Goal: Feedback & Contribution: Answer question/provide support

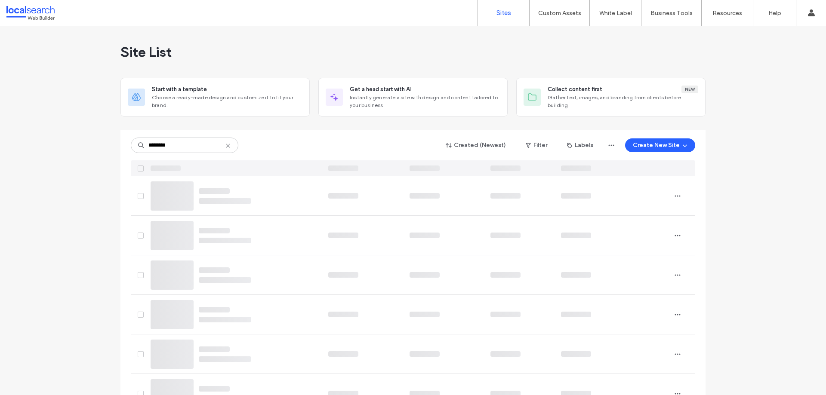
type input "********"
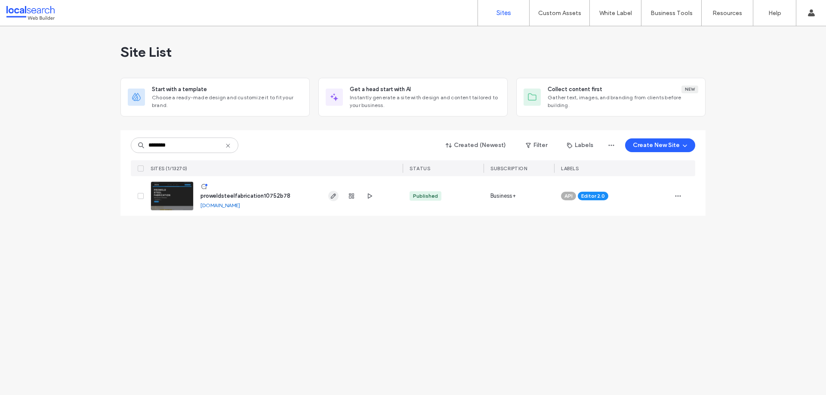
click at [332, 198] on use "button" at bounding box center [333, 196] width 5 height 5
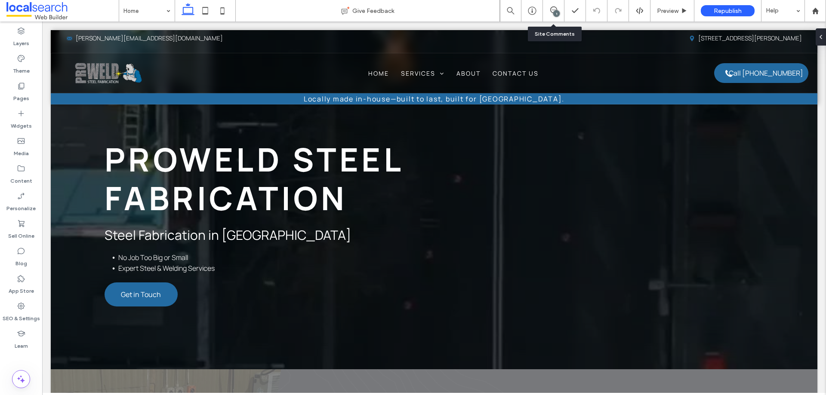
click at [550, 14] on div "1" at bounding box center [553, 10] width 21 height 9
click at [547, 9] on span at bounding box center [553, 9] width 21 height 7
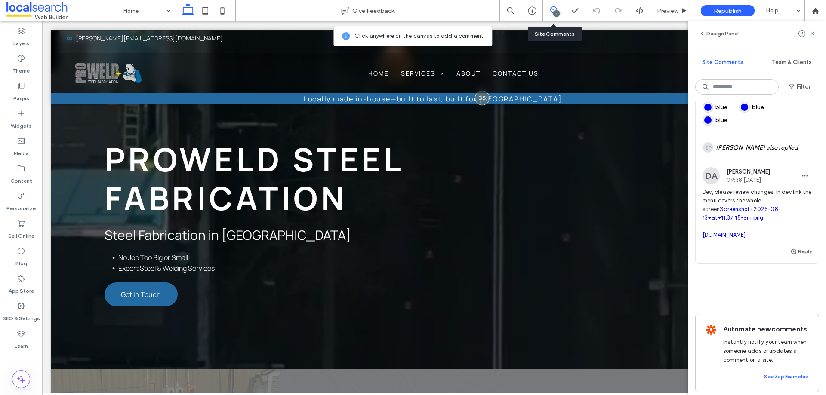
scroll to position [429, 0]
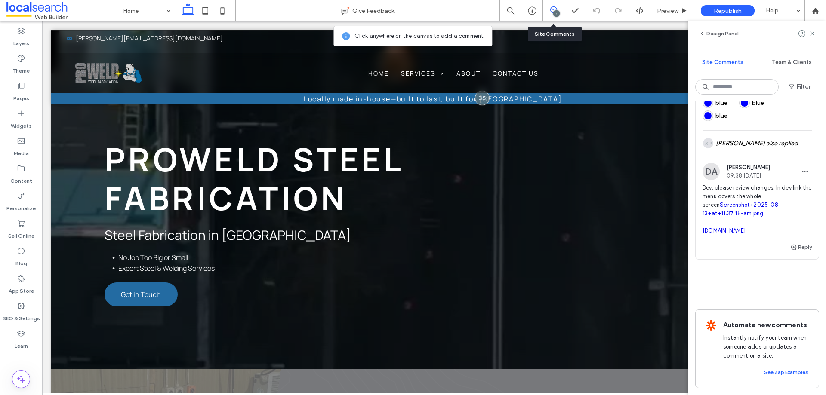
click at [725, 184] on span "Dev, please review changes. In dev link the menu covers the whole screen Screen…" at bounding box center [757, 210] width 109 height 52
click at [724, 202] on link "Screenshot+2025-08-13+at+11.37.15-am.png" at bounding box center [742, 209] width 78 height 15
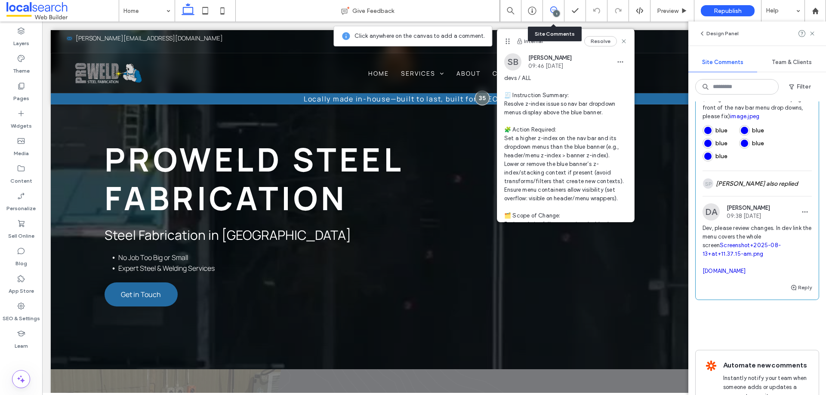
scroll to position [343, 0]
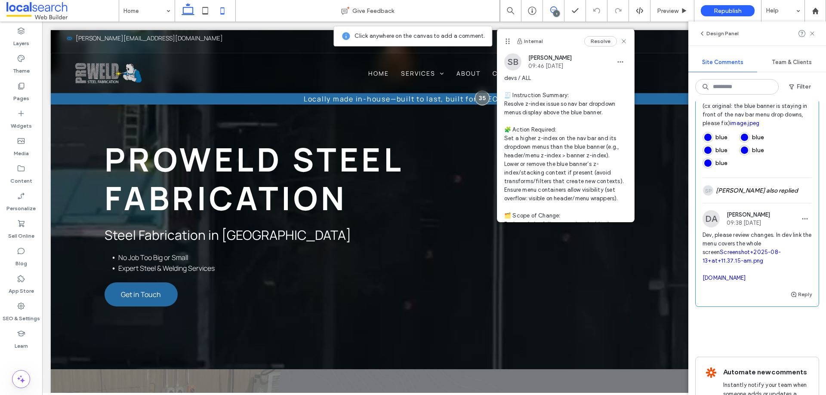
click at [218, 10] on icon at bounding box center [222, 10] width 17 height 17
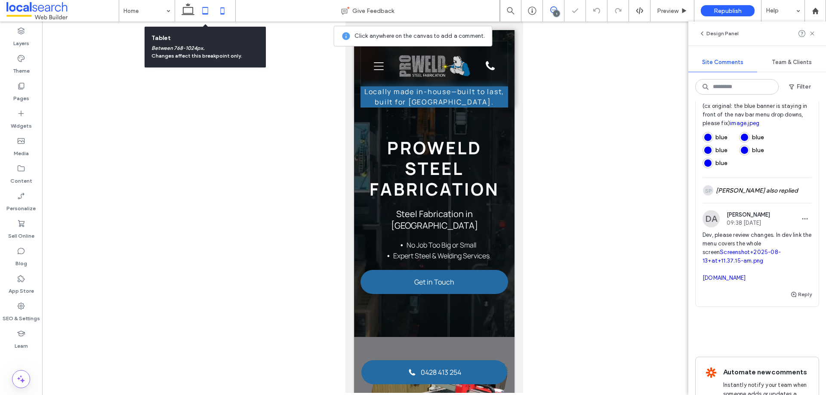
click at [201, 14] on icon at bounding box center [205, 10] width 17 height 17
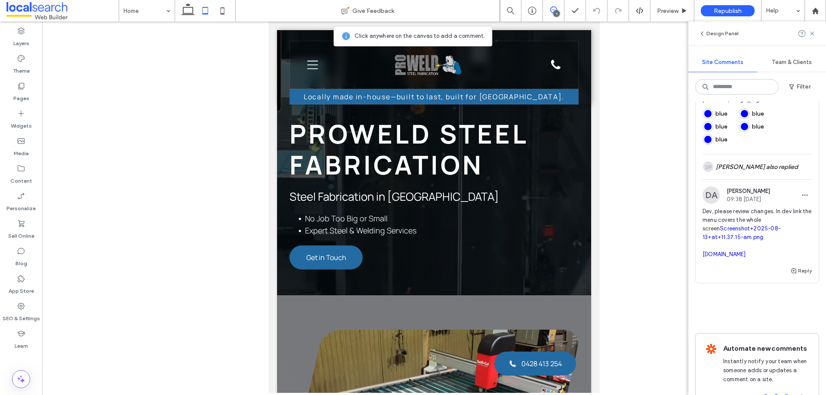
scroll to position [386, 0]
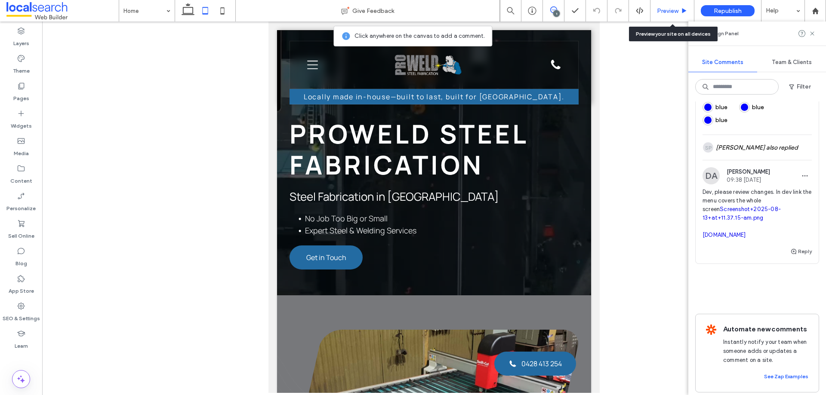
click at [665, 10] on span "Preview" at bounding box center [668, 10] width 22 height 7
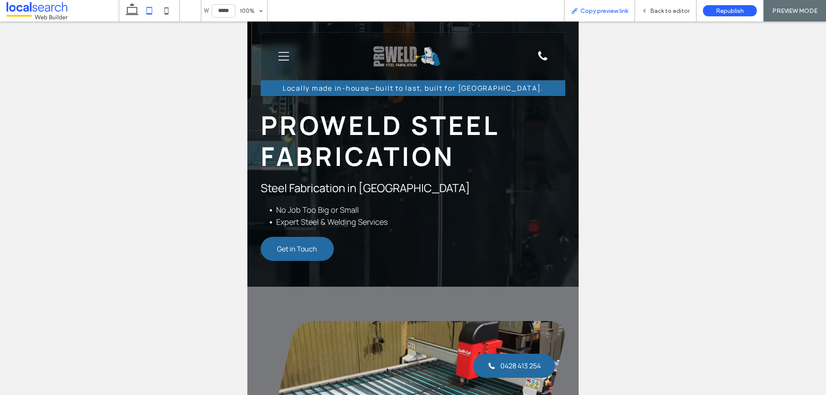
click at [591, 12] on span "Copy preview link" at bounding box center [605, 10] width 48 height 7
click at [661, 15] on div "Back to editor" at bounding box center [666, 11] width 62 height 22
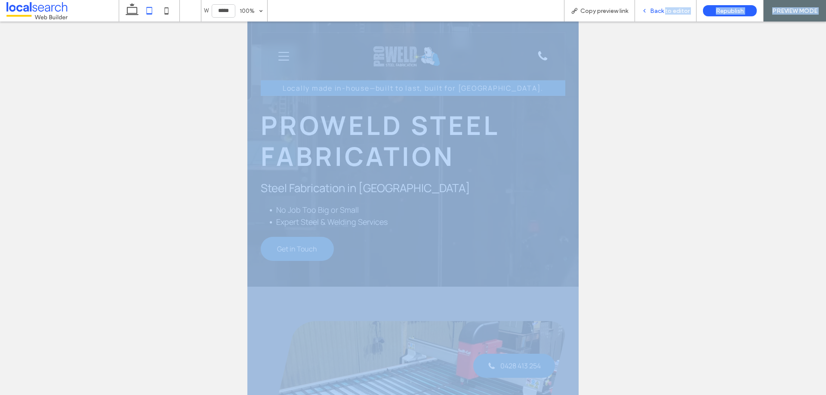
drag, startPoint x: 666, startPoint y: 22, endPoint x: 666, endPoint y: 15, distance: 6.5
click at [666, 19] on div "W ***** 100% Copy preview link Back to editor Republish PREVIEW MODE Design Pan…" at bounding box center [413, 197] width 826 height 395
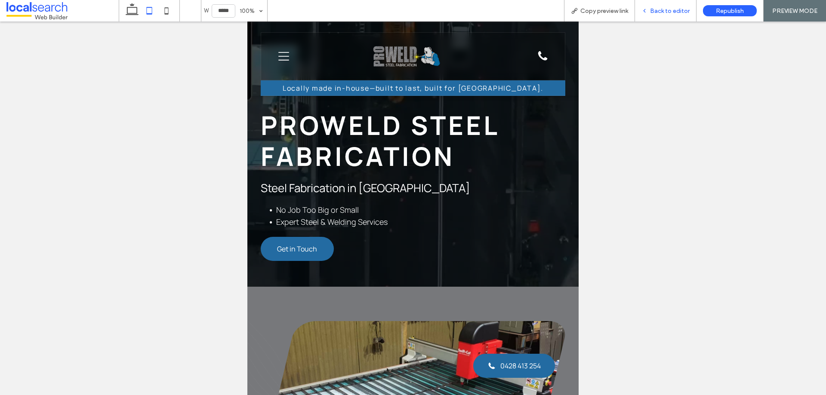
click at [658, 11] on span "Back to editor" at bounding box center [670, 10] width 40 height 7
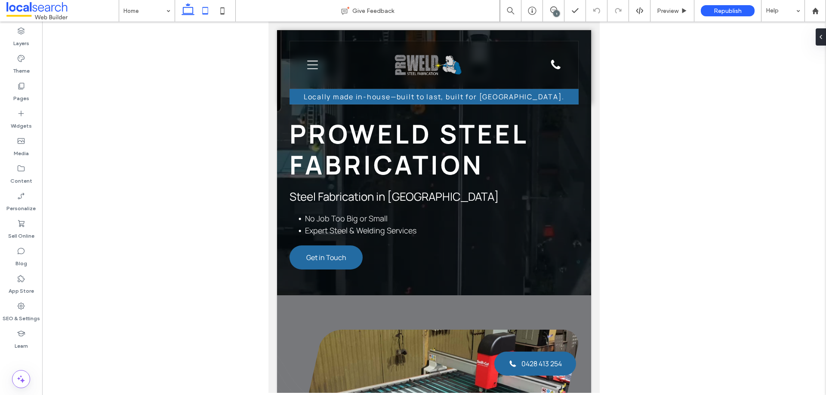
click at [192, 16] on icon at bounding box center [187, 10] width 17 height 17
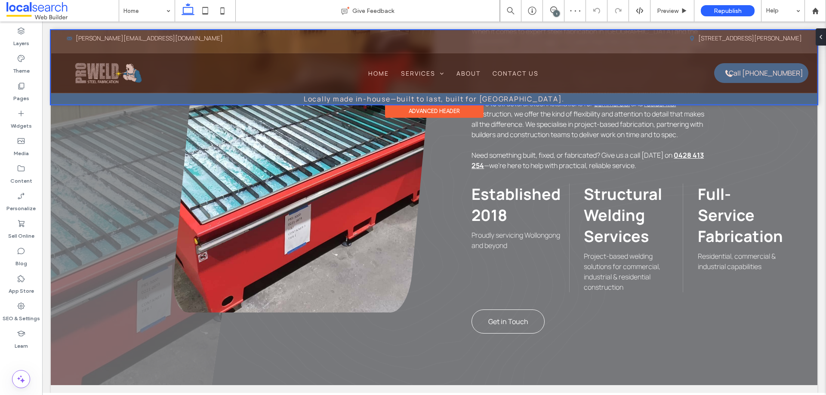
scroll to position [689, 0]
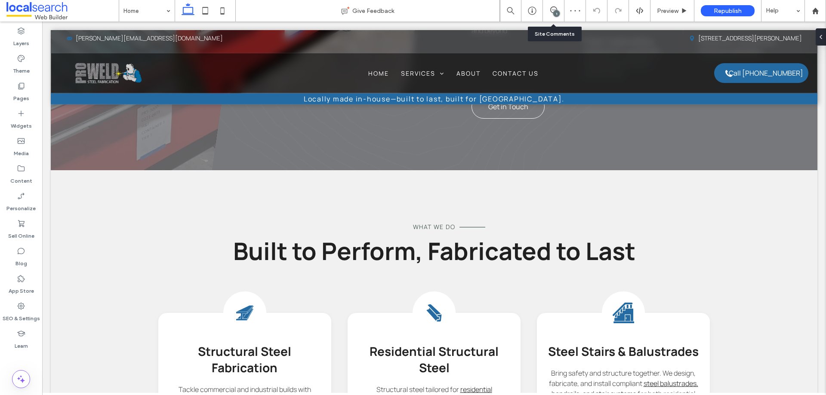
click at [550, 13] on div "1" at bounding box center [553, 10] width 21 height 9
click at [553, 15] on div "1" at bounding box center [554, 11] width 22 height 22
click at [555, 9] on icon at bounding box center [553, 9] width 7 height 7
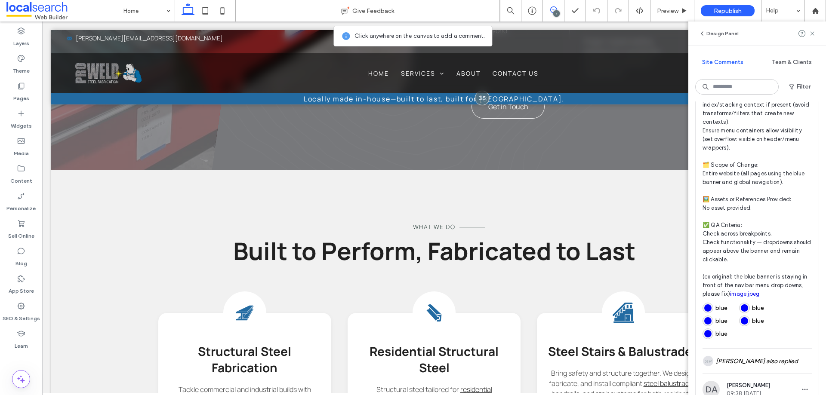
scroll to position [387, 0]
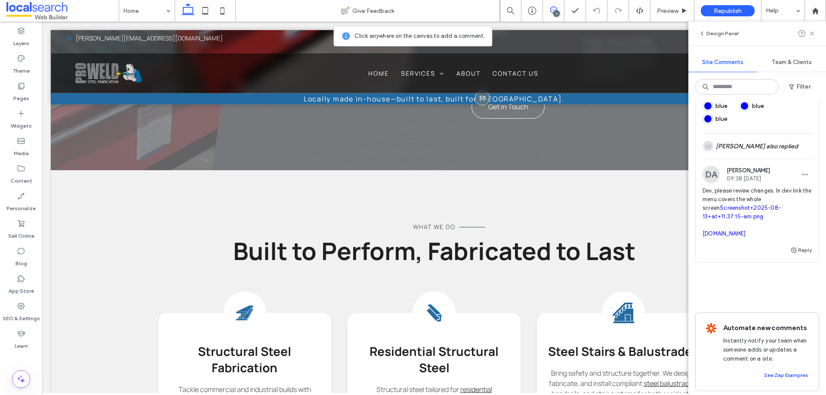
click at [742, 237] on link "[DOMAIN_NAME]" at bounding box center [724, 234] width 43 height 6
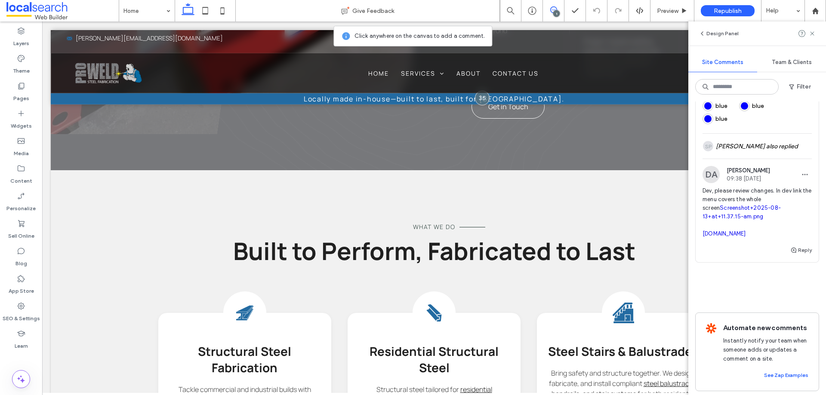
scroll to position [167, 0]
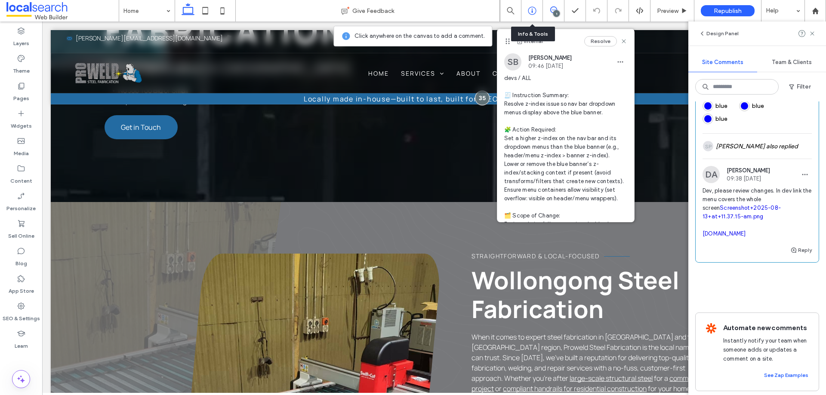
click at [532, 14] on icon at bounding box center [532, 10] width 9 height 9
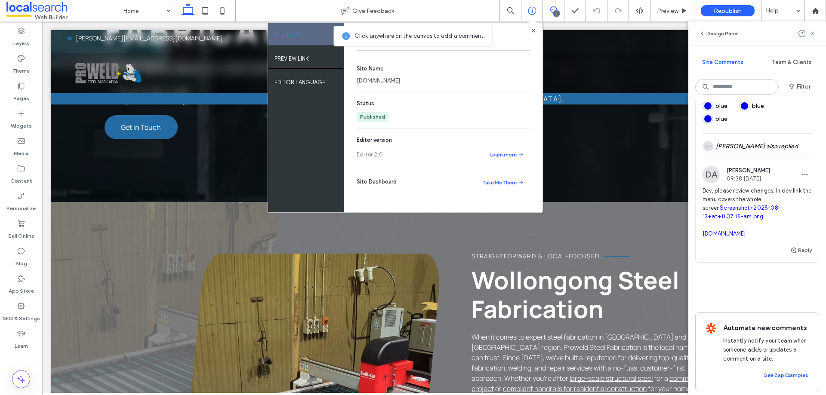
click at [400, 80] on link "[DOMAIN_NAME]" at bounding box center [378, 81] width 43 height 9
click at [530, 30] on div at bounding box center [533, 30] width 6 height 6
click at [529, 32] on div "Site Info" at bounding box center [443, 40] width 173 height 21
click at [533, 31] on use at bounding box center [533, 30] width 4 height 4
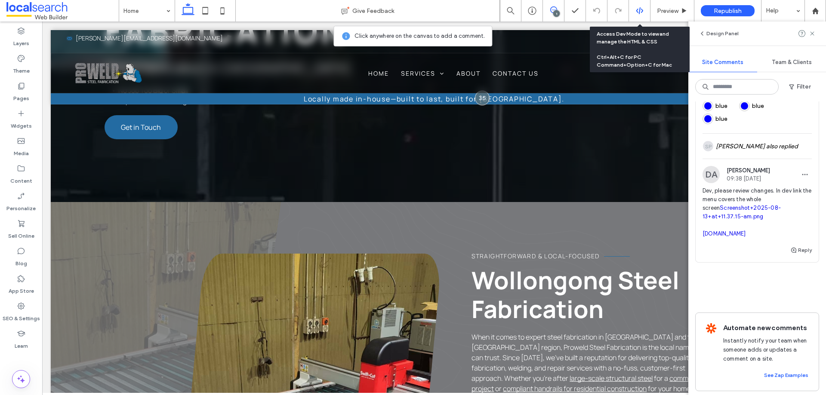
click at [634, 14] on div at bounding box center [639, 11] width 21 height 8
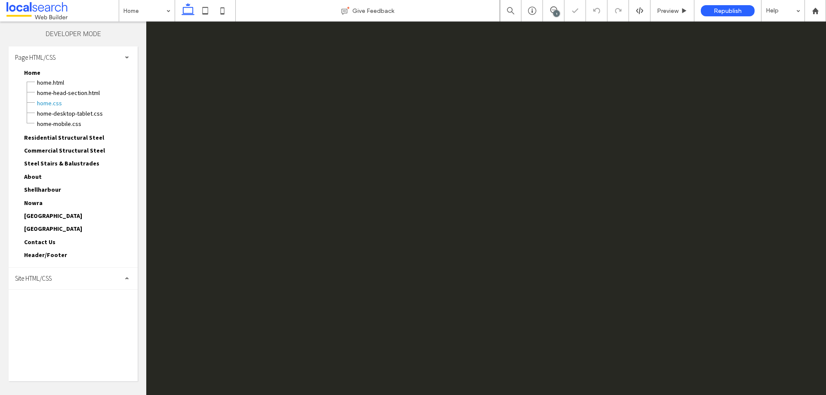
scroll to position [0, 0]
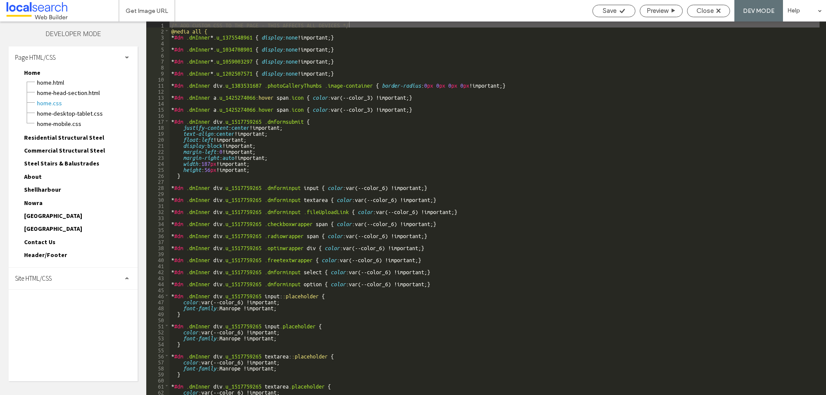
click at [120, 57] on div "Page HTML/CSS" at bounding box center [73, 57] width 129 height 22
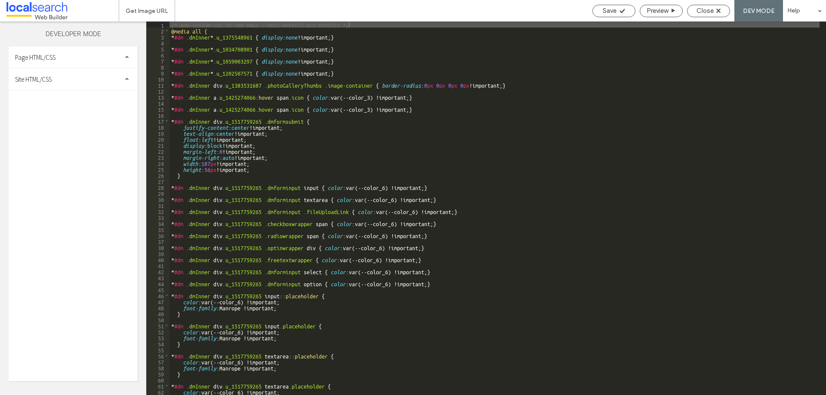
click at [55, 88] on div "Site HTML/CSS" at bounding box center [73, 79] width 129 height 22
click at [45, 118] on span "site.css" at bounding box center [89, 116] width 98 height 9
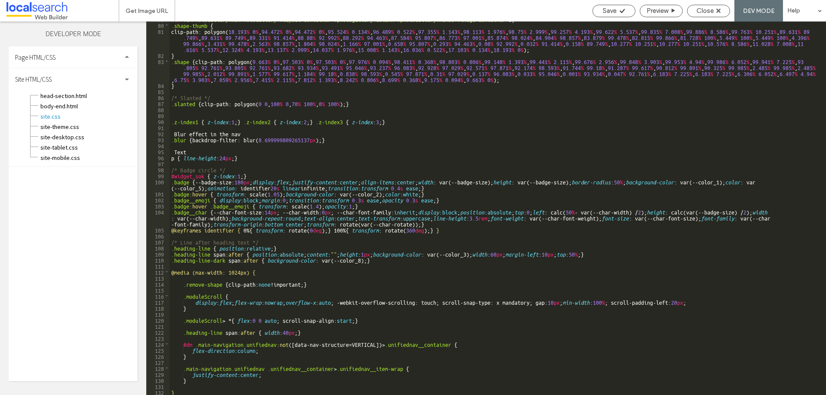
scroll to position [482, 0]
click at [187, 390] on div "#dm .dmPhotoGallery.newPhotoGallery .layout-container .photogallery-column .pho…" at bounding box center [495, 209] width 650 height 386
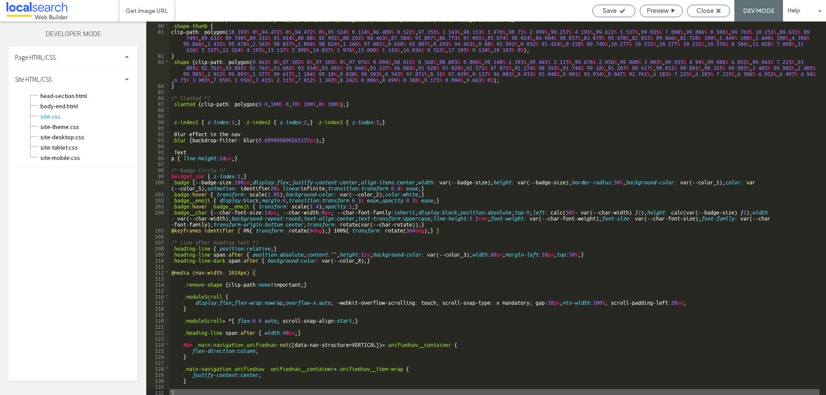
scroll to position [488, 0]
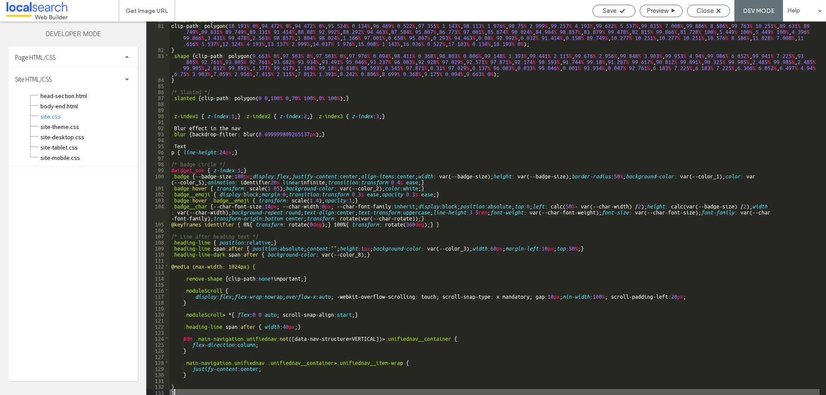
type textarea "**"
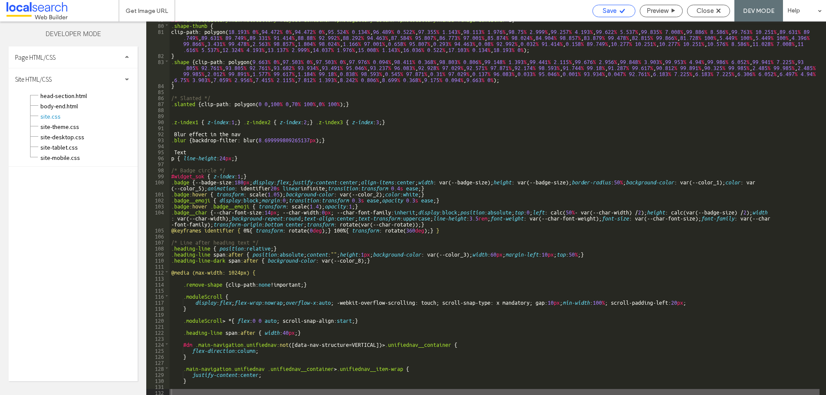
click at [614, 11] on span "Save" at bounding box center [610, 11] width 14 height 8
click at [619, 12] on icon at bounding box center [622, 11] width 6 height 6
click at [617, 11] on div "Save" at bounding box center [614, 11] width 42 height 8
click at [698, 9] on span "Close" at bounding box center [705, 11] width 17 height 8
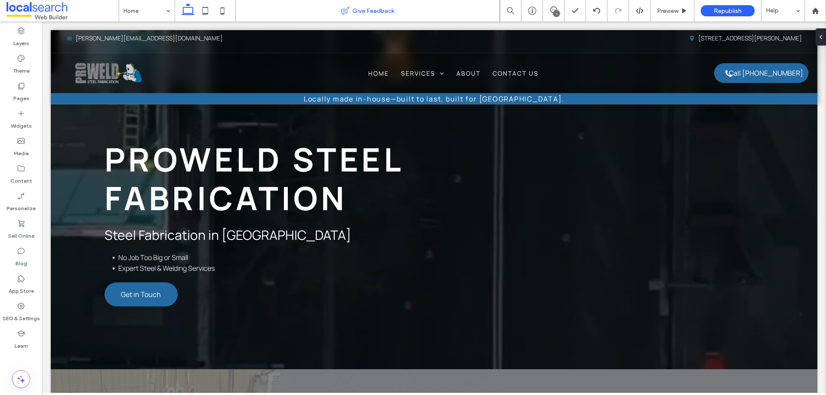
scroll to position [0, 0]
click at [536, 12] on div at bounding box center [532, 10] width 21 height 9
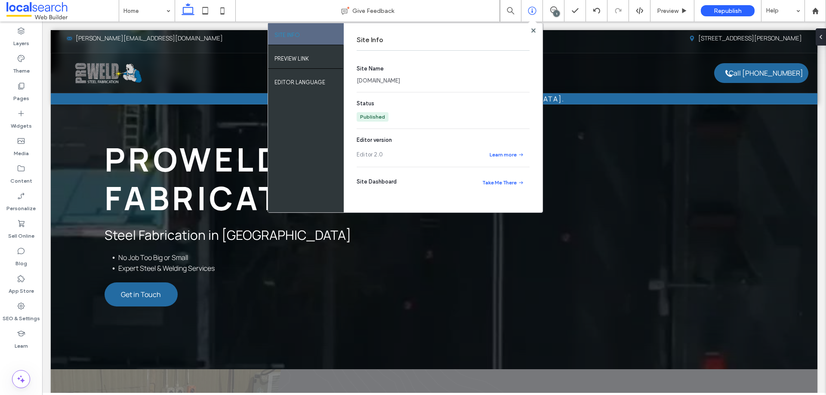
click at [400, 77] on link "[DOMAIN_NAME]" at bounding box center [378, 81] width 43 height 9
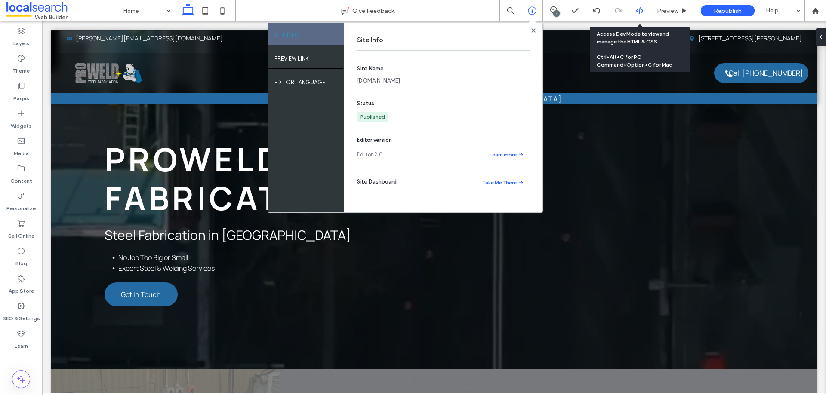
click at [633, 12] on div at bounding box center [639, 11] width 21 height 8
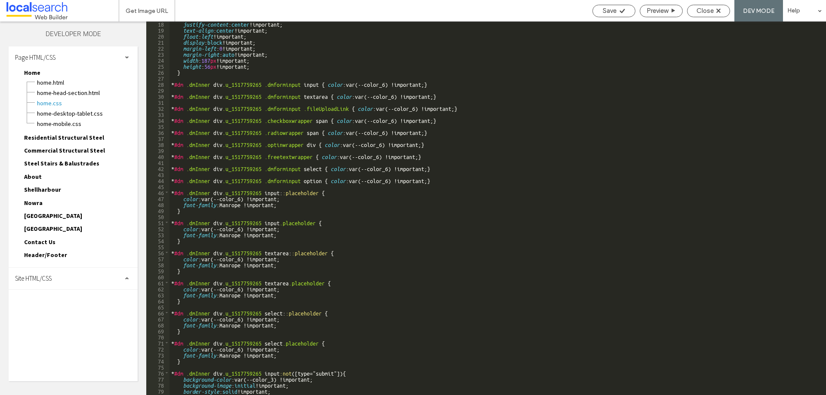
scroll to position [103, 0]
click at [64, 279] on div "Site HTML/CSS" at bounding box center [73, 279] width 129 height 22
click at [74, 315] on span "site.css" at bounding box center [89, 316] width 98 height 9
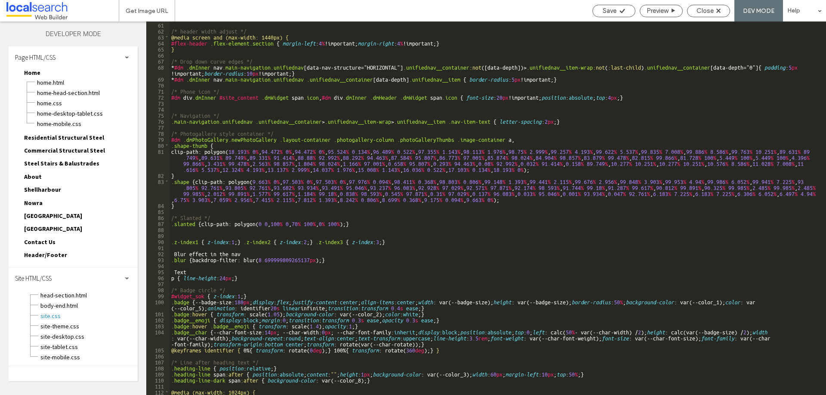
scroll to position [482, 0]
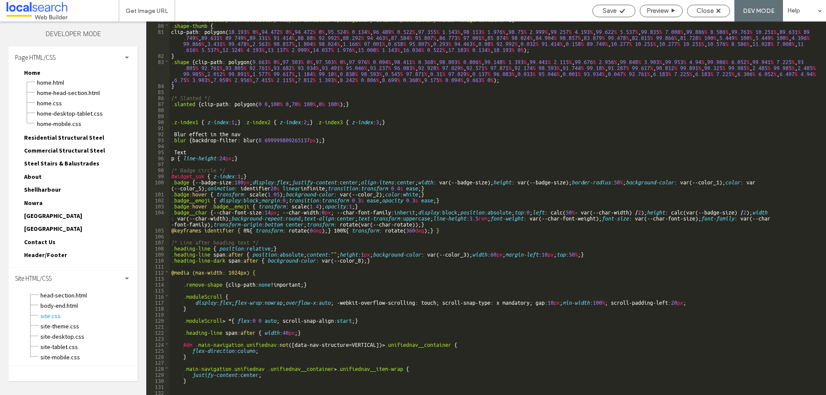
click at [193, 387] on div "#dm .dmPhotoGallery.newPhotoGallery .layout-container .photogallery-column .pho…" at bounding box center [495, 209] width 650 height 386
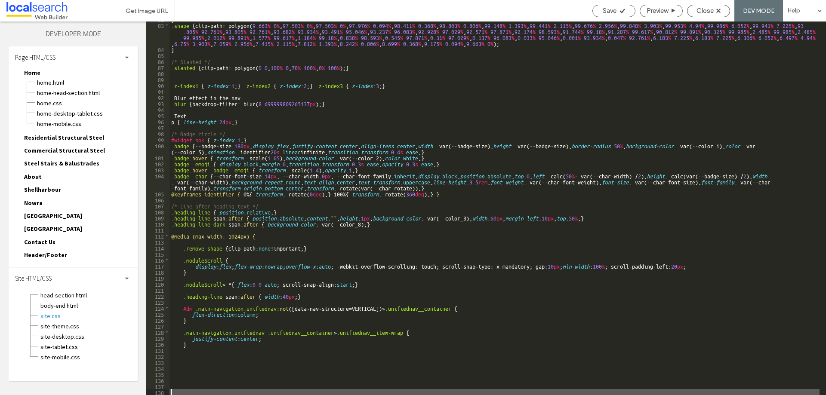
scroll to position [518, 0]
drag, startPoint x: 219, startPoint y: 353, endPoint x: 226, endPoint y: 354, distance: 7.3
click at [222, 354] on div "} .shape { clip-path: polygon( 9.663 % 0 % , 97.503 % 0 % , 97.503 % 0 % , 97.9…" at bounding box center [495, 209] width 650 height 386
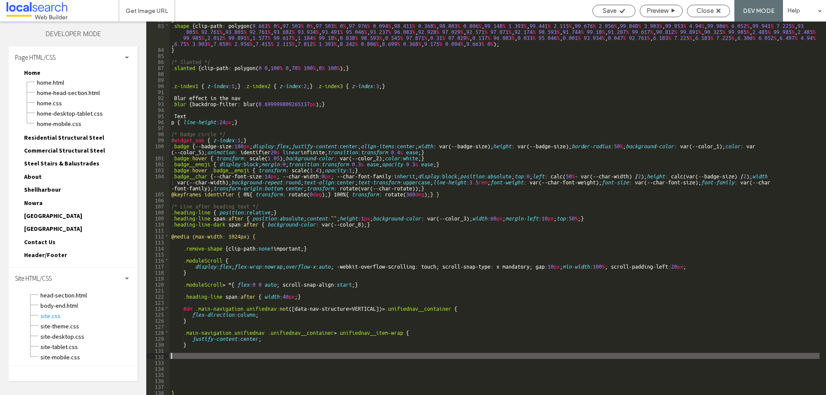
click at [183, 377] on div "} .shape { clip-path: polygon( 9.663 % 0 % , 97.503 % 0 % , 97.503 % 0 % , 97.9…" at bounding box center [495, 209] width 650 height 386
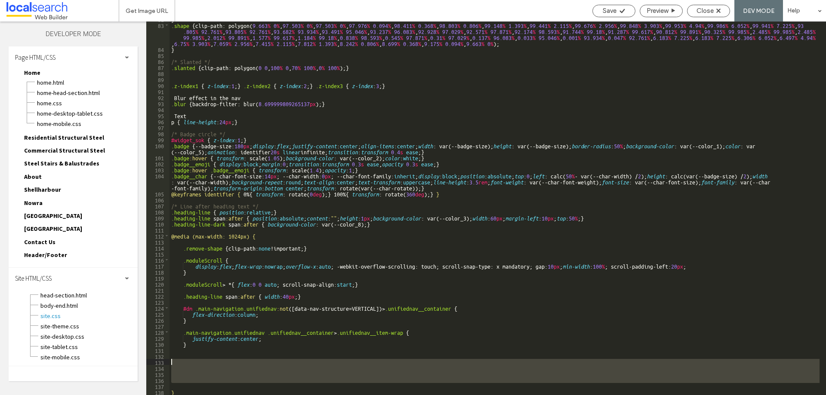
drag, startPoint x: 178, startPoint y: 383, endPoint x: 169, endPoint y: 361, distance: 24.1
click at [169, 361] on div "** 82 83 84 85 86 87 88 89 90 91 92 93 94 95 96 97 98 99 100 101 102 103 104 10…" at bounding box center [486, 209] width 680 height 374
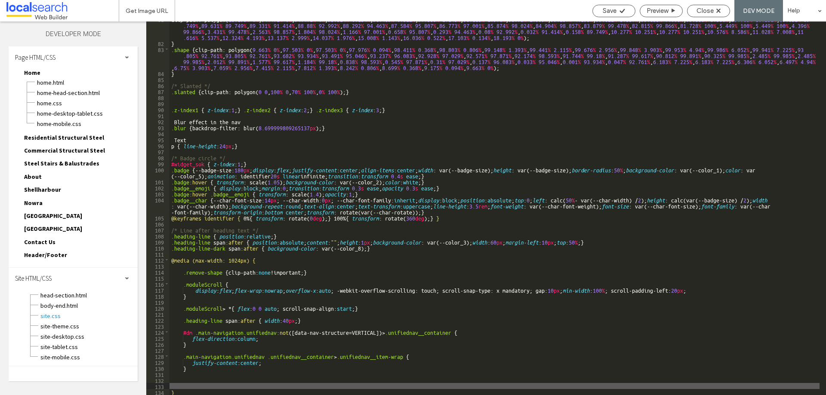
click at [188, 390] on div "clip-path: polygon( 18.193 % 0 % , 94.472 % 0 % , 94.472 % 0 % , 95.524 % 0.134…" at bounding box center [495, 218] width 650 height 404
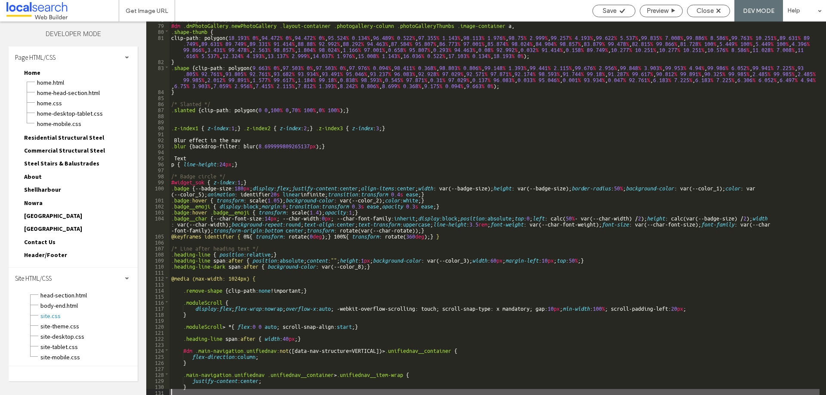
scroll to position [476, 0]
click at [259, 281] on div "/* Photogallery style container */ #dm .dmPhotoGallery.newPhotoGallery .layout-…" at bounding box center [495, 209] width 650 height 386
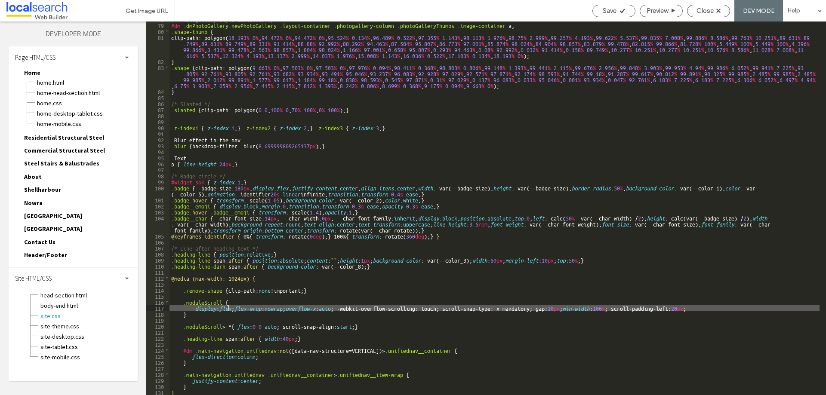
click at [227, 311] on div "/* Photogallery style container */ #dm .dmPhotoGallery.newPhotoGallery .layout-…" at bounding box center [495, 209] width 650 height 386
click at [185, 334] on div "/* Photogallery style container */ #dm .dmPhotoGallery.newPhotoGallery .layout-…" at bounding box center [495, 209] width 650 height 386
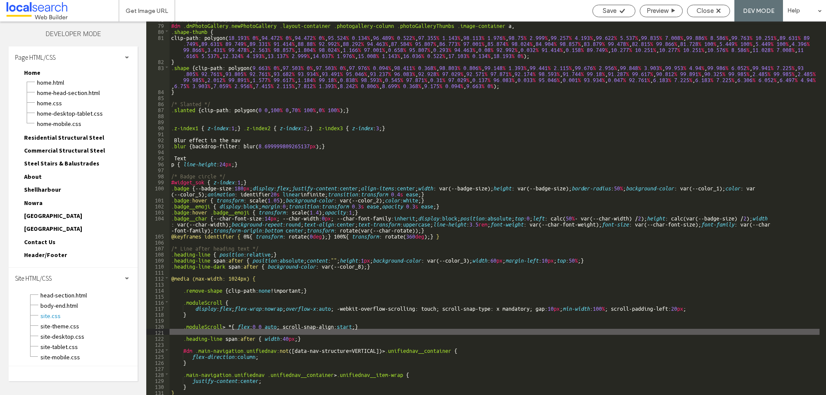
click at [373, 329] on div "/* Photogallery style container */ #dm .dmPhotoGallery.newPhotoGallery .layout-…" at bounding box center [495, 209] width 650 height 386
click at [349, 340] on div "/* Photogallery style container */ #dm .dmPhotoGallery.newPhotoGallery .layout-…" at bounding box center [495, 209] width 650 height 386
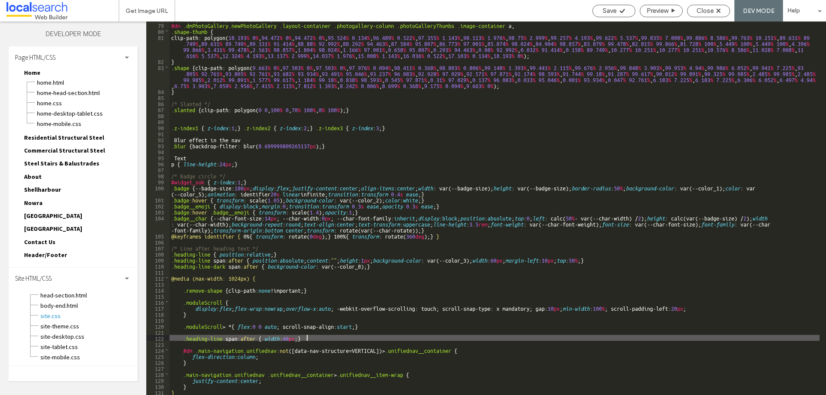
click at [278, 370] on div "/* Photogallery style container */ #dm .dmPhotoGallery.newPhotoGallery .layout-…" at bounding box center [495, 209] width 650 height 386
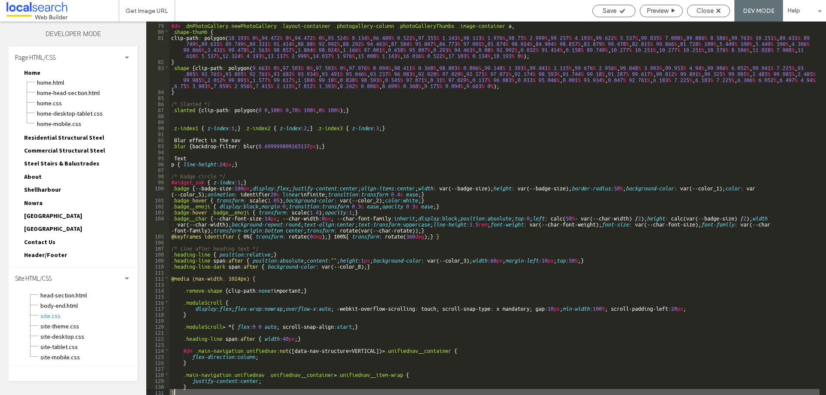
click at [265, 391] on div "/* Photogallery style container */ #dm .dmPhotoGallery.newPhotoGallery .layout-…" at bounding box center [495, 209] width 650 height 386
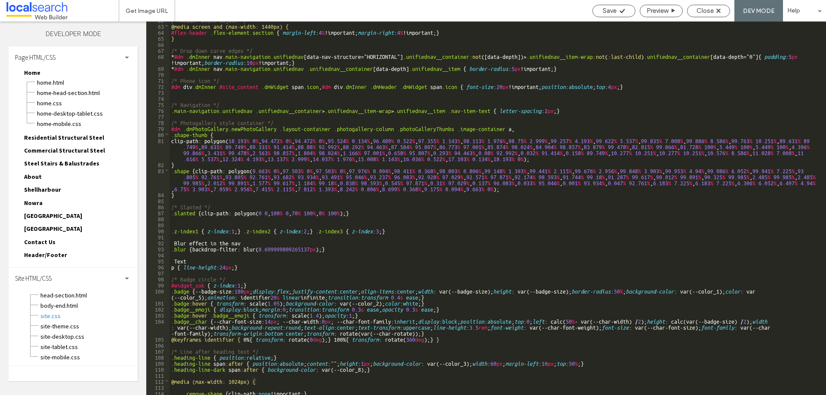
scroll to position [321, 0]
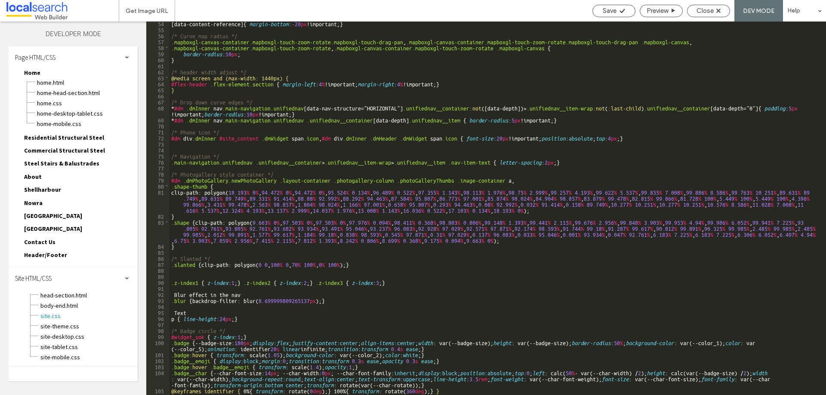
click at [304, 68] on div "[ data-content-reference ] { margin-bottom : -20 px !important; } /* Curve map …" at bounding box center [495, 213] width 650 height 386
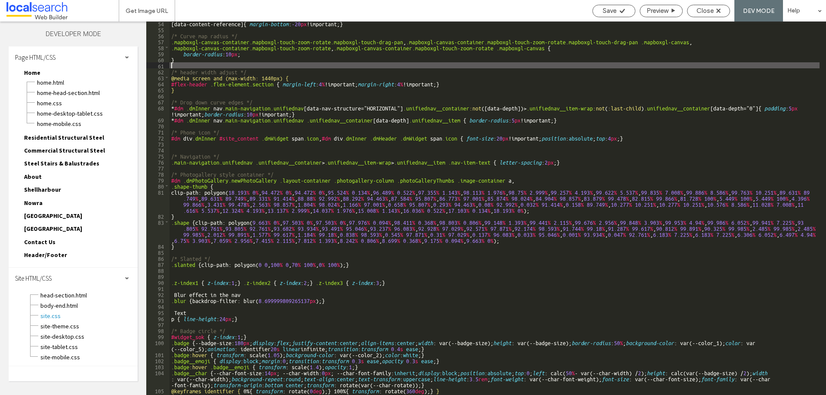
click at [293, 77] on div "[ data-content-reference ] { margin-bottom : -20 px !important; } /* Curve map …" at bounding box center [495, 213] width 650 height 386
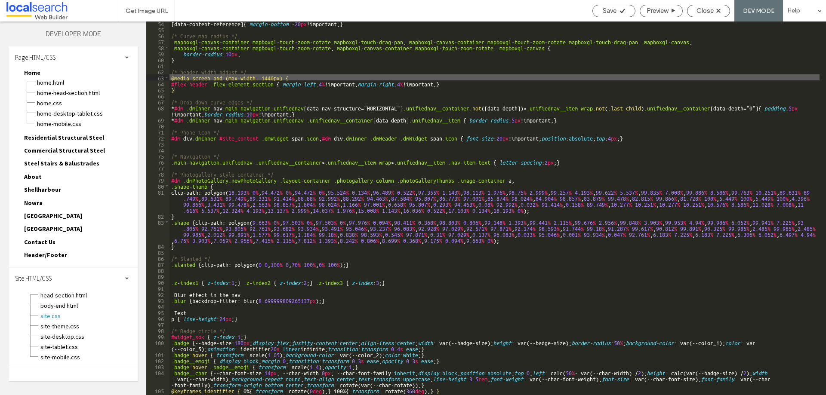
click at [189, 90] on div "[ data-content-reference ] { margin-bottom : -20 px !important; } /* Curve map …" at bounding box center [495, 213] width 650 height 386
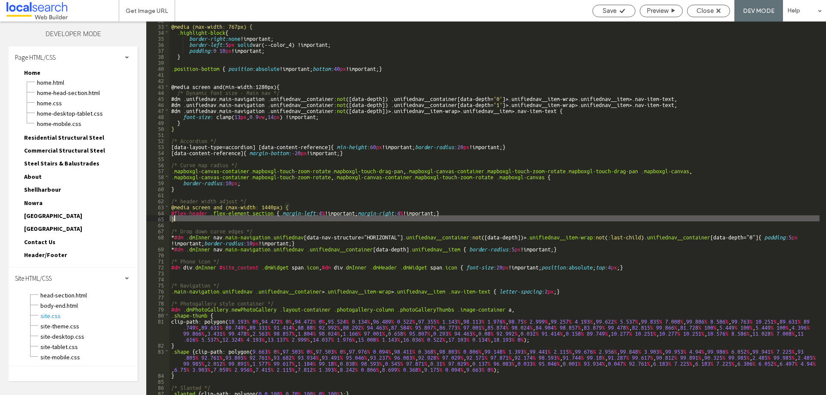
scroll to position [192, 0]
click at [279, 86] on div "@media (max-width: 767px) { .highlight-block { border-right : none !important; …" at bounding box center [495, 210] width 650 height 386
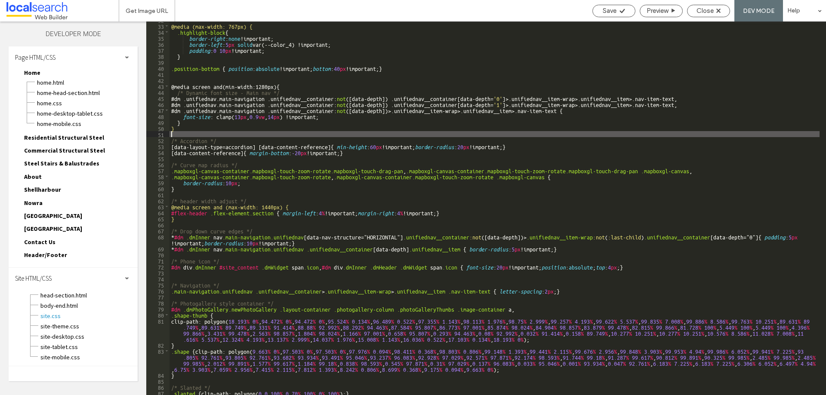
click at [306, 131] on div "@media (max-width: 767px) { .highlight-block { border-right : none !important; …" at bounding box center [495, 210] width 650 height 386
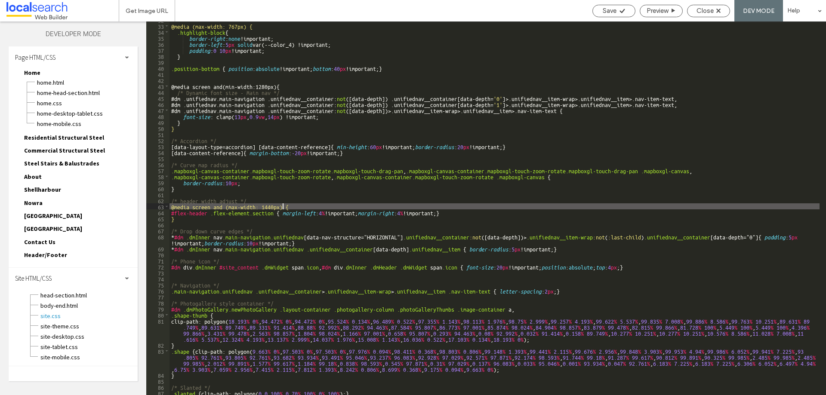
click at [284, 206] on div "@media (max-width: 767px) { .highlight-block { border-right : none !important; …" at bounding box center [495, 210] width 650 height 386
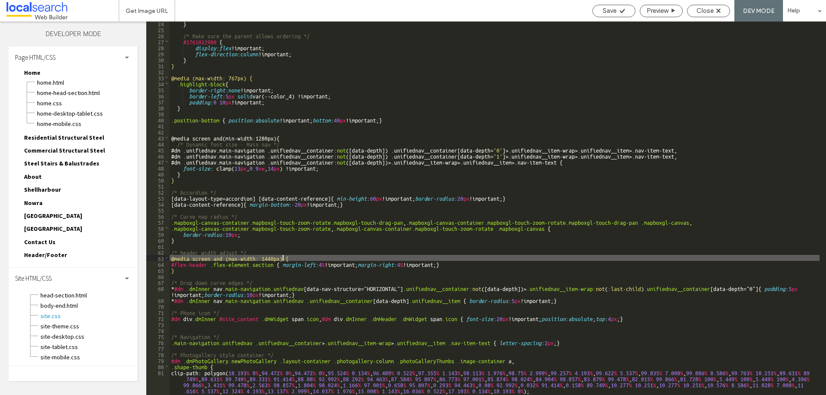
scroll to position [140, 0]
click at [253, 74] on div "} /* Make sure the parent allows ordering */ #1761022980 { display : flex !impo…" at bounding box center [495, 222] width 650 height 404
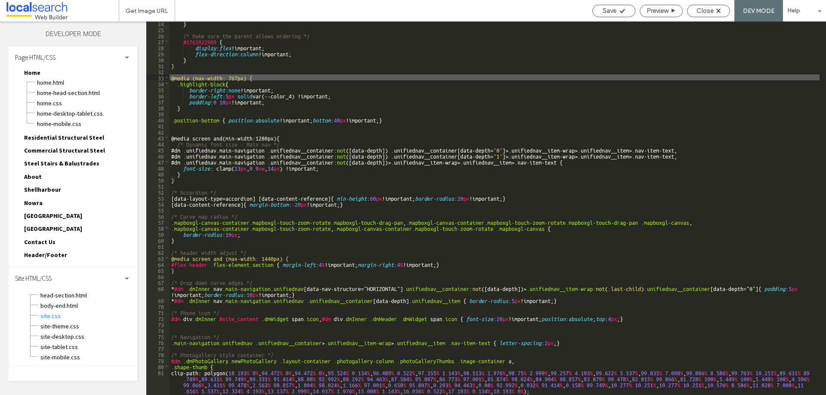
click at [258, 77] on div "} /* Make sure the parent allows ordering */ #1761022980 { display : flex !impo…" at bounding box center [495, 222] width 650 height 404
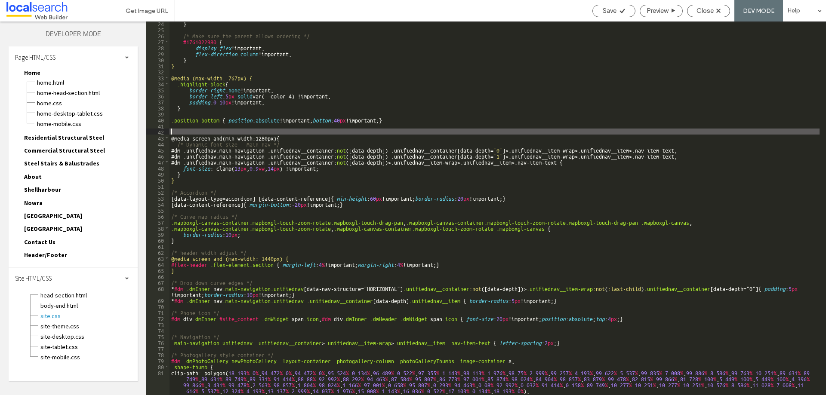
click at [193, 132] on div "} /* Make sure the parent allows ordering */ #1761022980 { display : flex !impo…" at bounding box center [495, 222] width 650 height 404
type textarea "**"
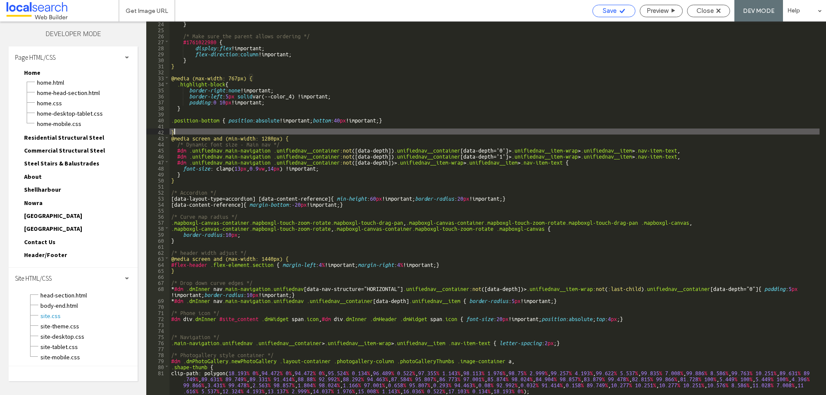
click at [619, 9] on icon at bounding box center [622, 11] width 6 height 6
click at [604, 9] on span "Save" at bounding box center [610, 11] width 14 height 8
click at [607, 12] on span "Save" at bounding box center [610, 11] width 14 height 8
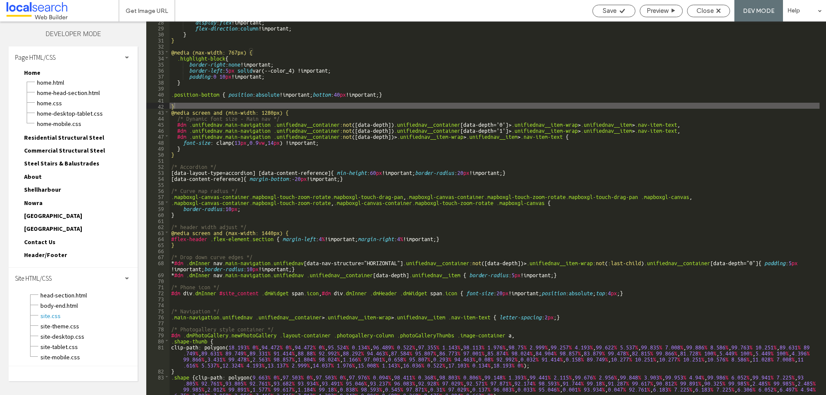
scroll to position [166, 0]
click at [189, 107] on div "display : flex !important; flex-direction : column !important; } } @media (max-…" at bounding box center [495, 212] width 650 height 386
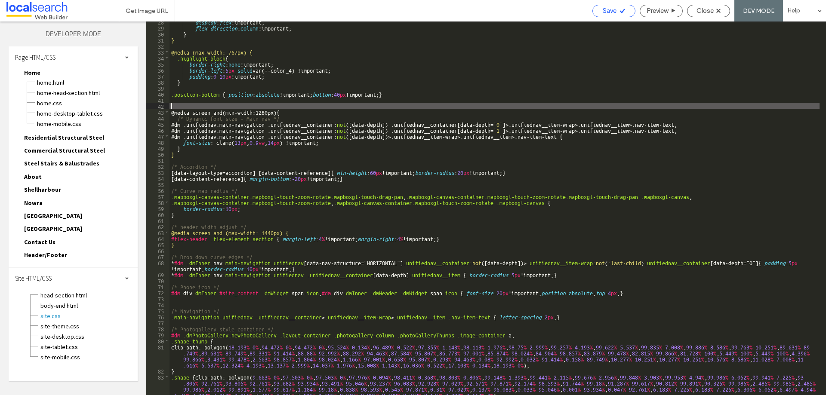
click at [616, 6] on div "Save" at bounding box center [614, 11] width 43 height 12
click at [625, 11] on div "Save" at bounding box center [614, 11] width 42 height 8
click at [709, 13] on div at bounding box center [413, 197] width 826 height 395
click at [700, 11] on span "Close" at bounding box center [705, 11] width 17 height 8
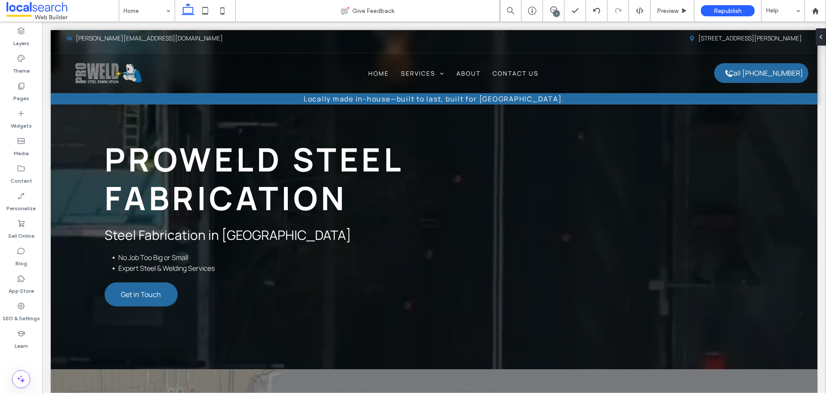
click at [554, 14] on div "1" at bounding box center [556, 13] width 6 height 6
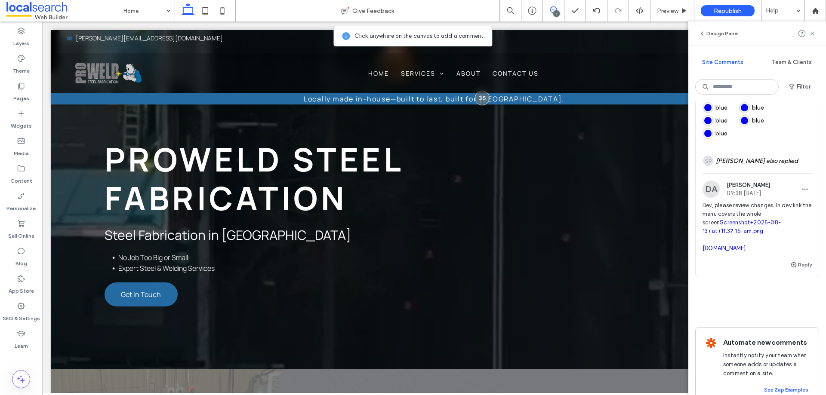
scroll to position [387, 0]
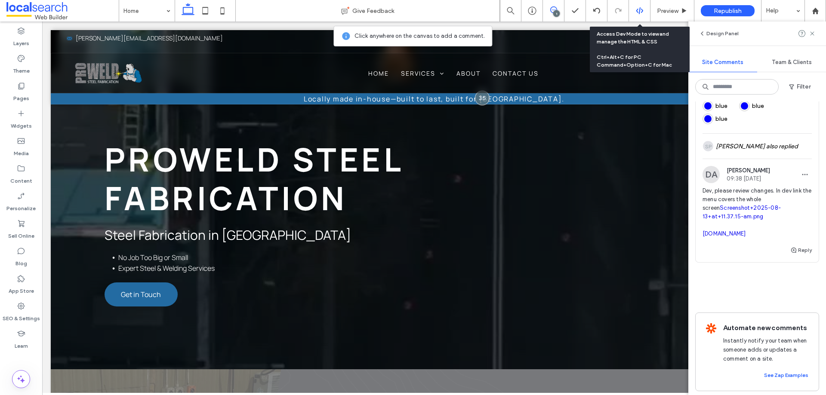
click at [636, 13] on icon at bounding box center [640, 11] width 8 height 8
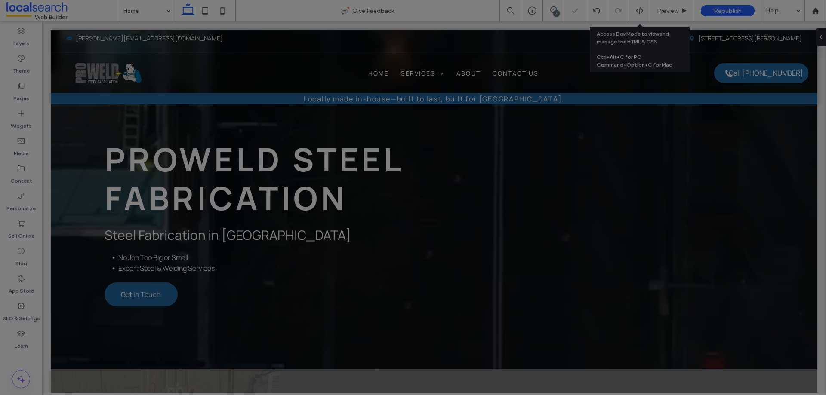
scroll to position [0, 0]
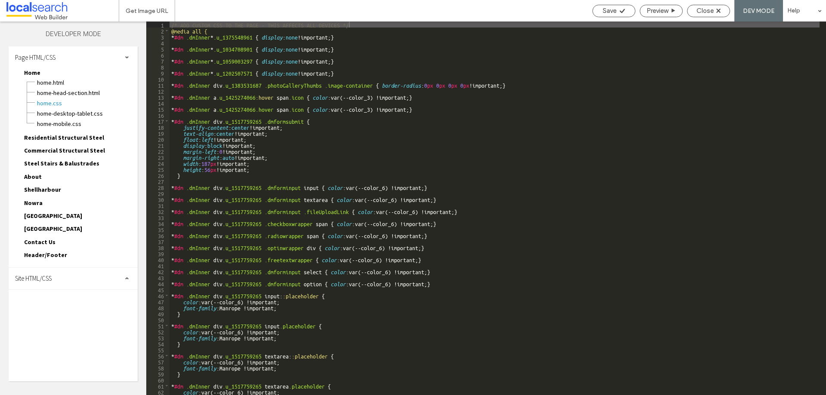
click at [30, 275] on span "Site HTML/CSS" at bounding box center [33, 279] width 37 height 8
click at [40, 319] on span "site.css" at bounding box center [89, 316] width 98 height 9
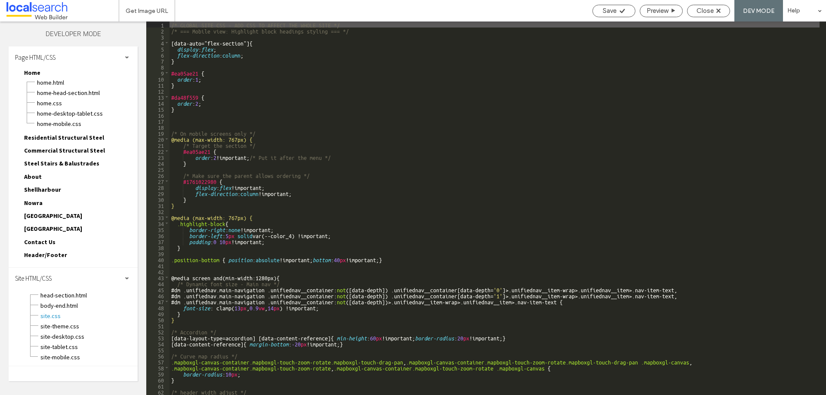
click at [132, 57] on div "Page HTML/CSS" at bounding box center [73, 57] width 129 height 22
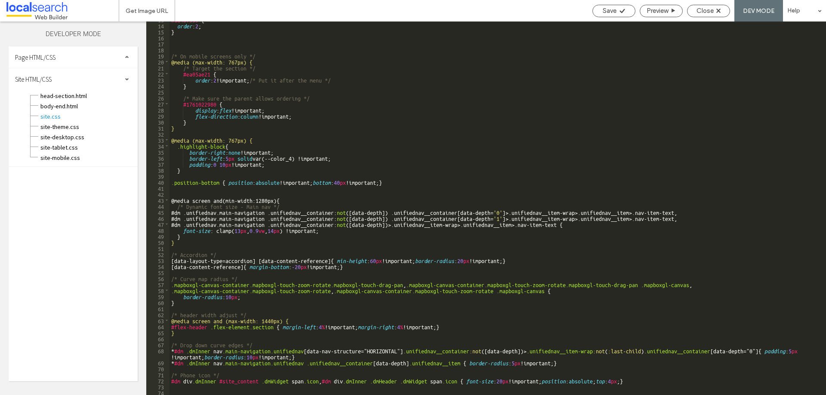
scroll to position [77, 0]
click at [703, 16] on div "Close" at bounding box center [708, 11] width 43 height 12
click at [702, 12] on span "Close" at bounding box center [705, 11] width 17 height 8
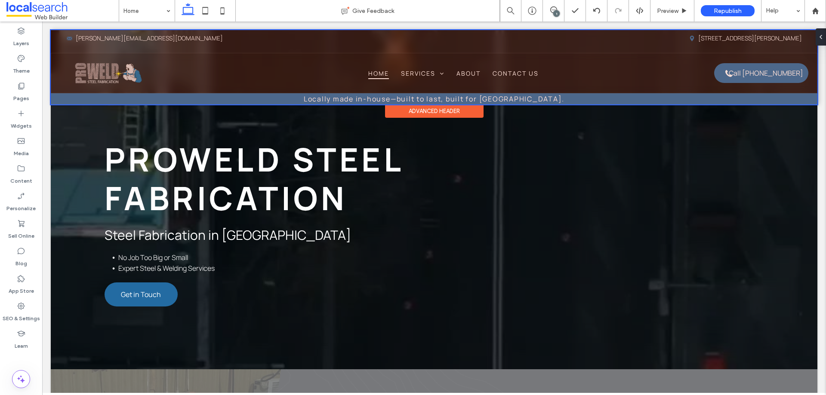
scroll to position [43, 0]
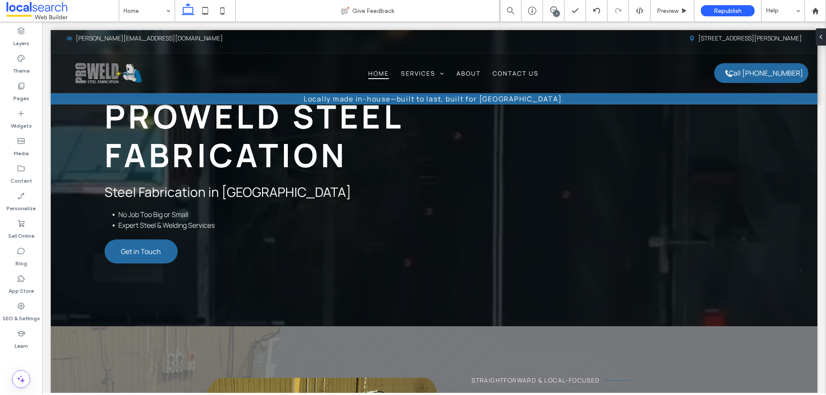
click at [558, 11] on div "1" at bounding box center [556, 13] width 6 height 6
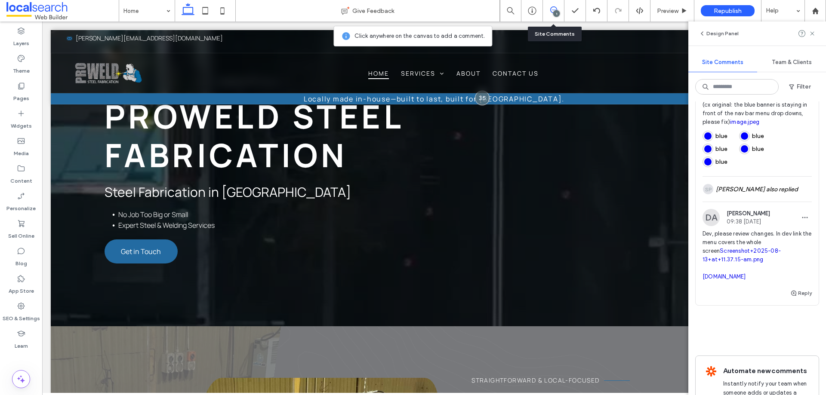
scroll to position [387, 0]
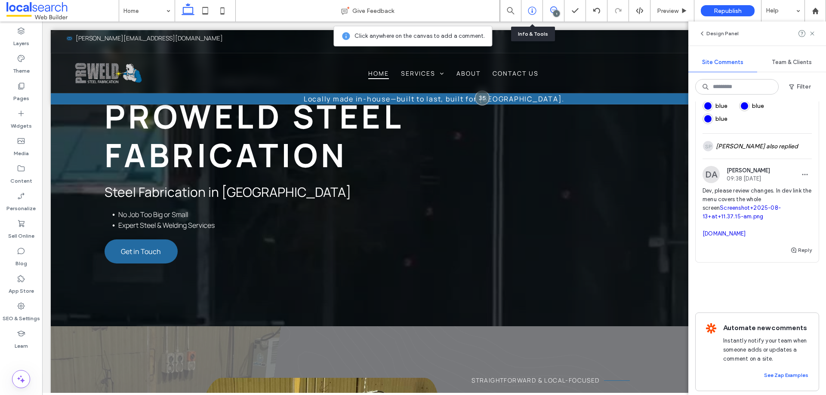
click at [530, 14] on use at bounding box center [532, 11] width 8 height 8
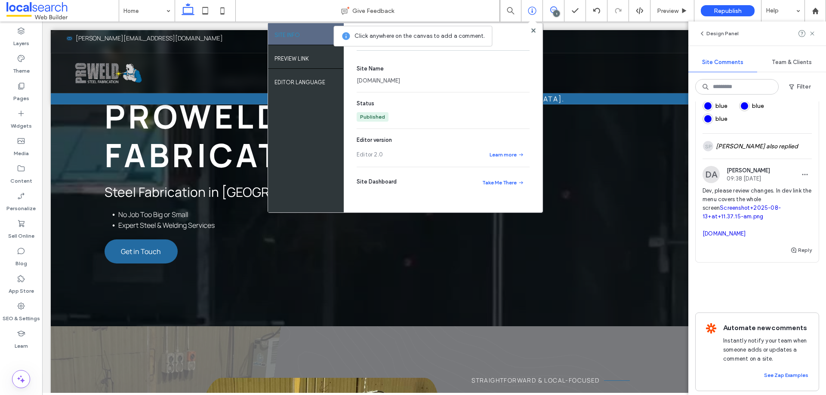
click at [400, 78] on link "[DOMAIN_NAME]" at bounding box center [378, 81] width 43 height 9
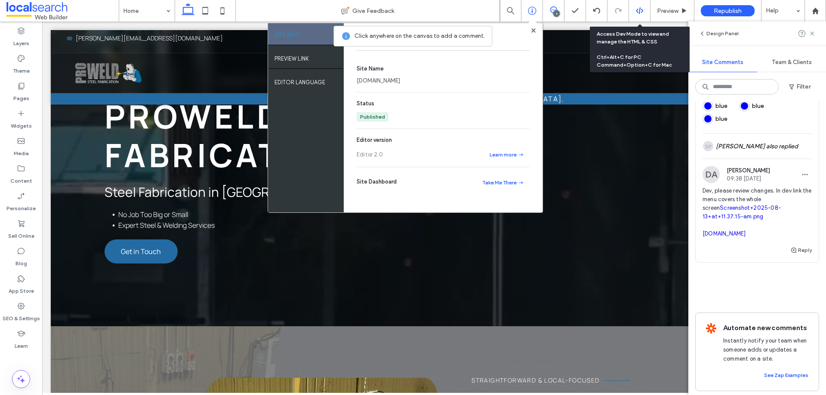
click at [638, 19] on div at bounding box center [640, 11] width 22 height 22
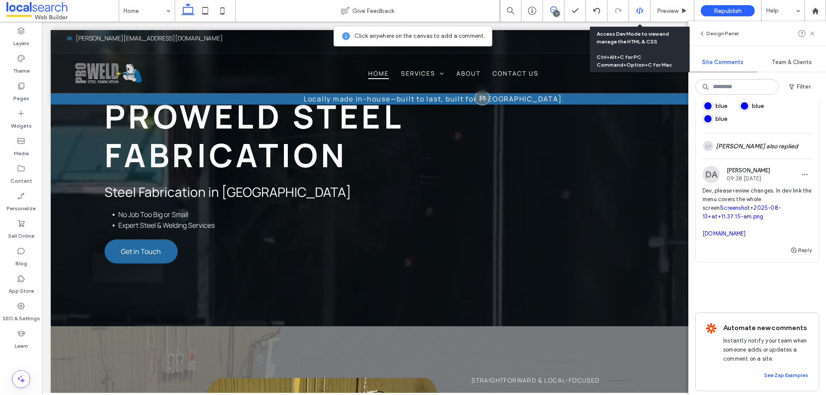
click at [643, 8] on icon at bounding box center [640, 11] width 8 height 8
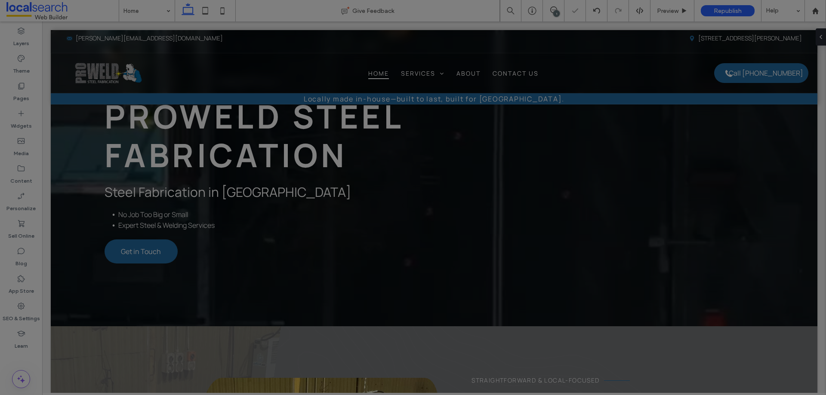
scroll to position [0, 0]
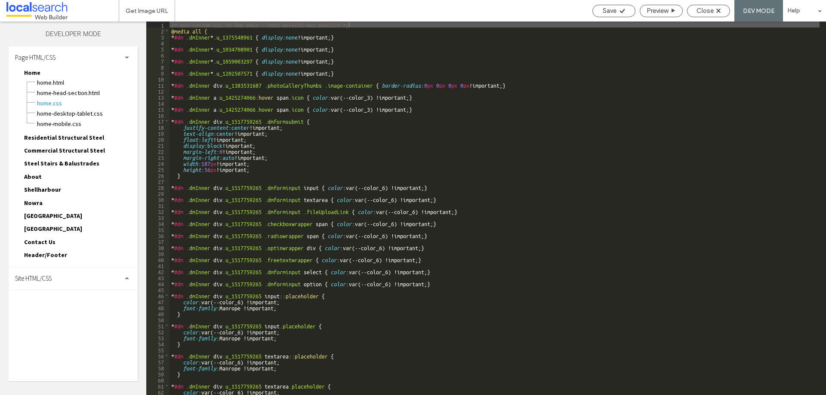
click at [69, 275] on div "Site HTML/CSS" at bounding box center [73, 279] width 129 height 22
click at [61, 322] on span "site-theme.css" at bounding box center [89, 326] width 98 height 9
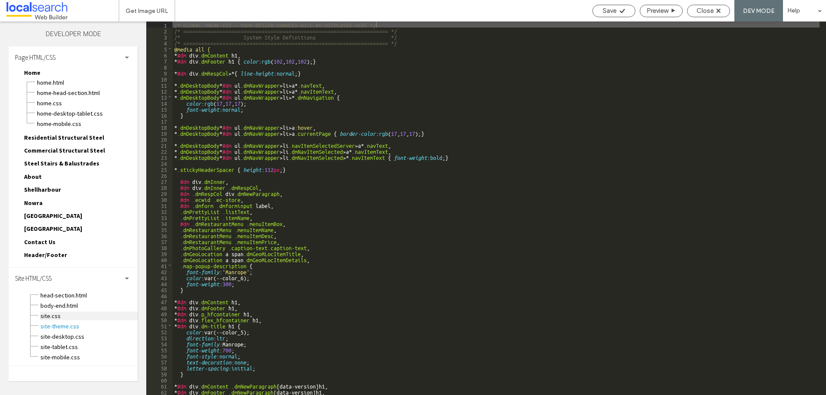
click at [62, 317] on span "site.css" at bounding box center [89, 316] width 98 height 9
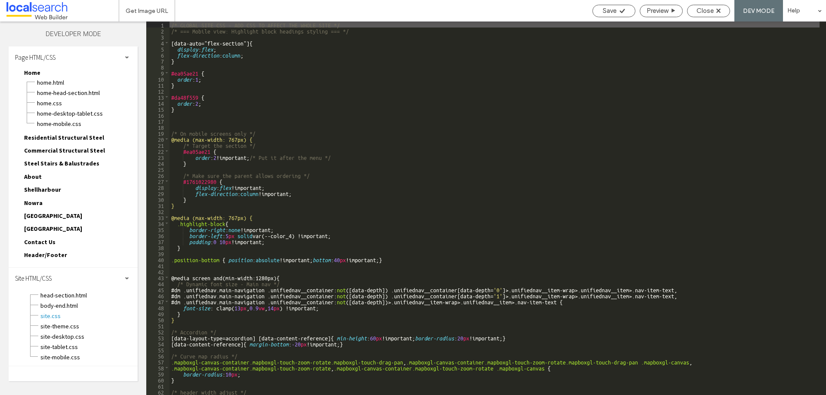
scroll to position [52, 0]
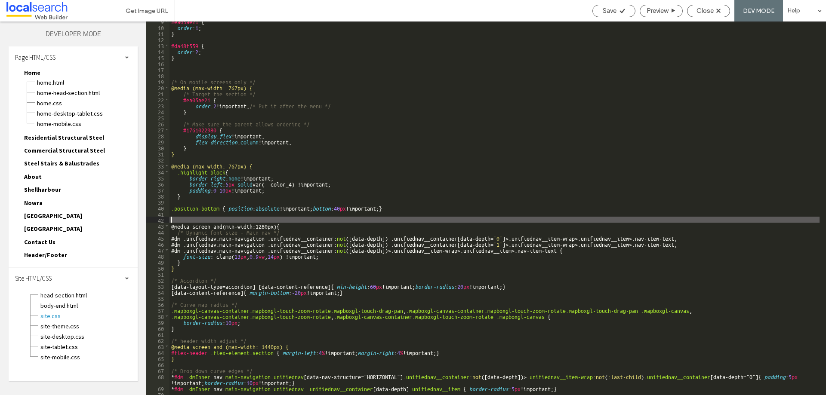
click at [182, 221] on div "#ea05ae21 { order : 1 ; } #da48f559 { order : 2 ; } /* On mobile screens only *…" at bounding box center [495, 211] width 650 height 386
click at [709, 12] on span "Close" at bounding box center [705, 11] width 17 height 8
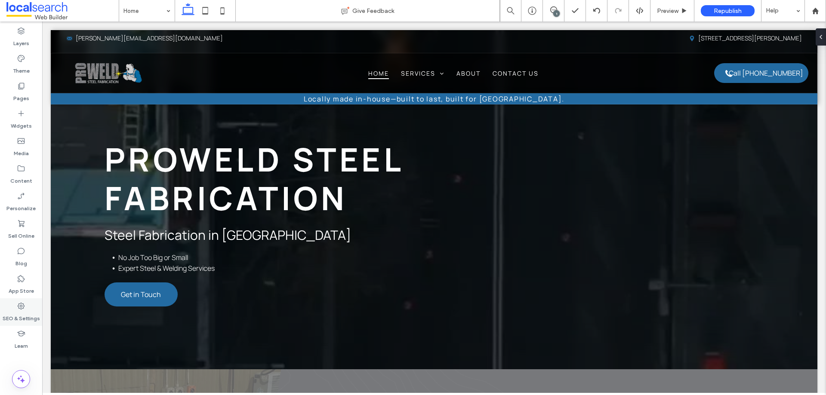
click at [21, 318] on label "SEO & Settings" at bounding box center [21, 317] width 37 height 12
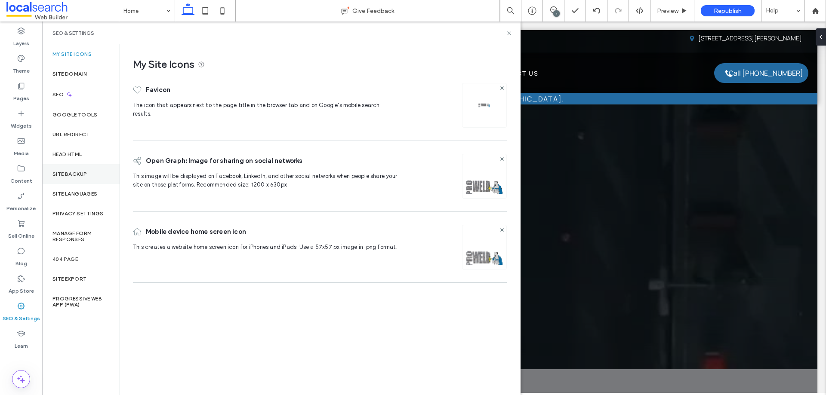
click at [69, 182] on div "Site Backup" at bounding box center [80, 174] width 77 height 20
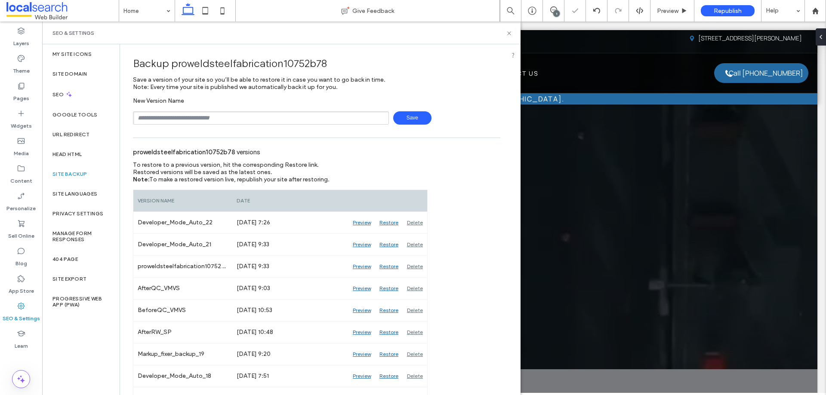
click at [178, 117] on input "text" at bounding box center [261, 117] width 256 height 13
type input "**********"
click at [395, 111] on div "**********" at bounding box center [317, 111] width 368 height 28
click at [397, 116] on span "Save" at bounding box center [412, 117] width 38 height 13
click at [506, 34] on icon at bounding box center [509, 33] width 6 height 6
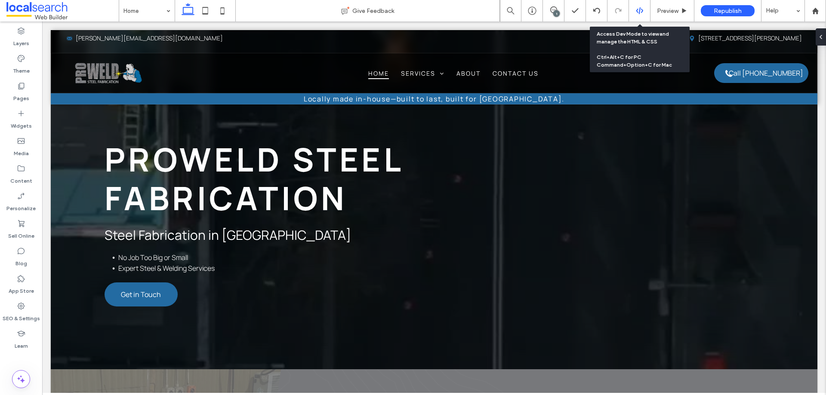
click at [640, 11] on icon at bounding box center [640, 11] width 8 height 8
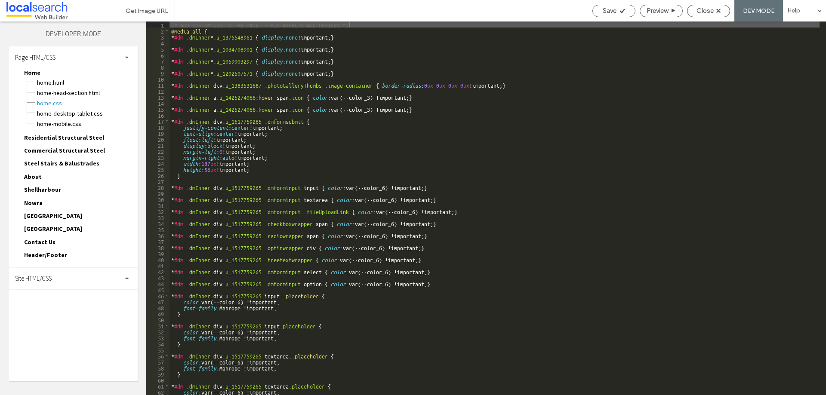
click at [90, 282] on div "Site HTML/CSS" at bounding box center [73, 279] width 129 height 22
click at [75, 318] on span "site.css" at bounding box center [89, 316] width 98 height 9
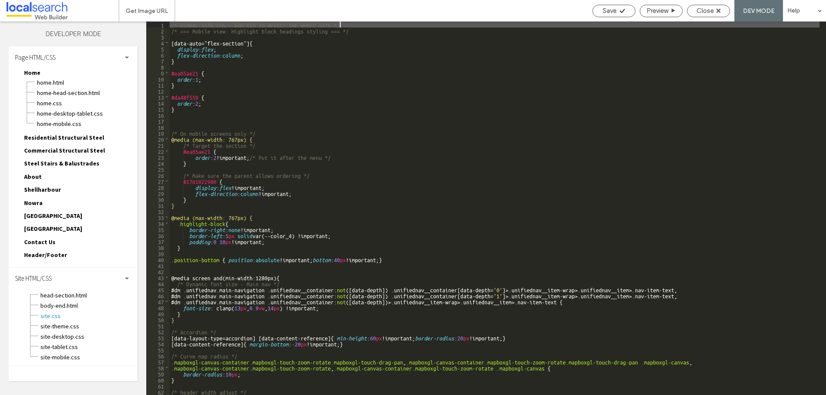
scroll to position [77, 0]
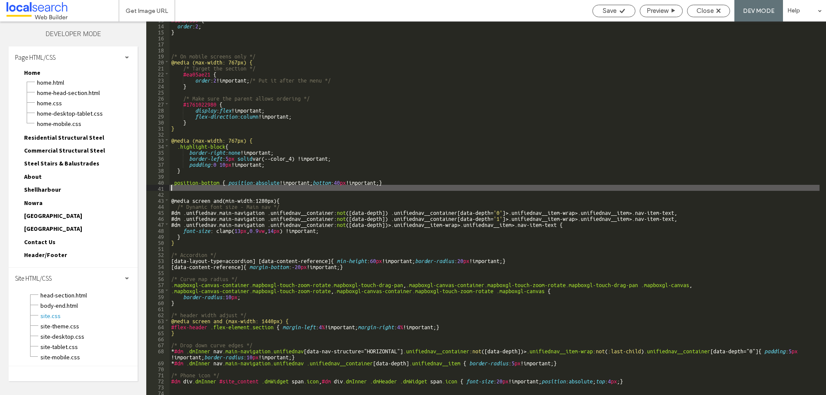
click at [186, 190] on div "#da48f559 { order : 2 ; } /* On mobile screens only */ @media (max-width: 767px…" at bounding box center [495, 209] width 650 height 386
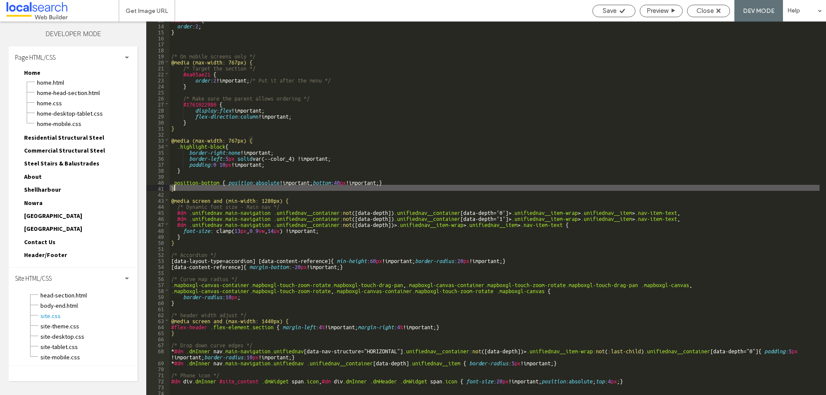
click at [462, 167] on div "#da48f559 { order : 2 ; } /* On mobile screens only */ @media (max-width: 767px…" at bounding box center [495, 209] width 650 height 386
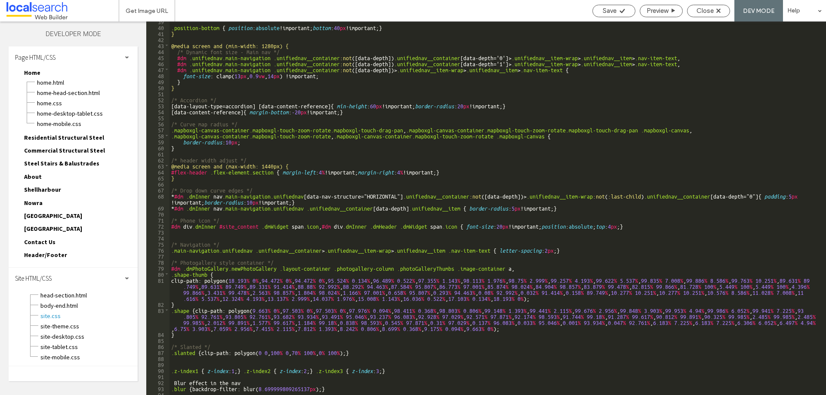
scroll to position [232, 0]
click at [386, 109] on div ".position-bottom { position : absolute !important; bottom : 40 px !important; }…" at bounding box center [495, 211] width 650 height 386
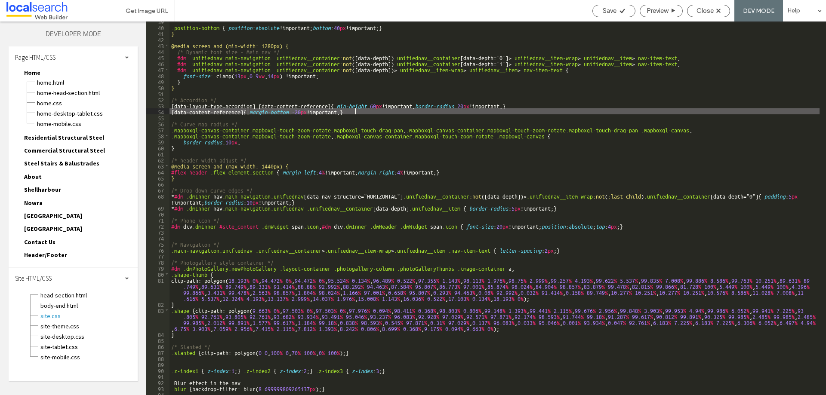
click at [254, 104] on div ".position-bottom { position : absolute !important; bottom : 40 px !important; }…" at bounding box center [495, 211] width 650 height 386
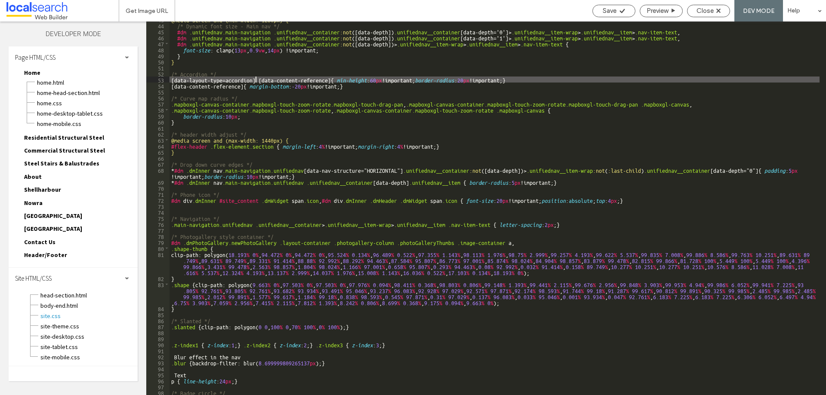
scroll to position [207, 0]
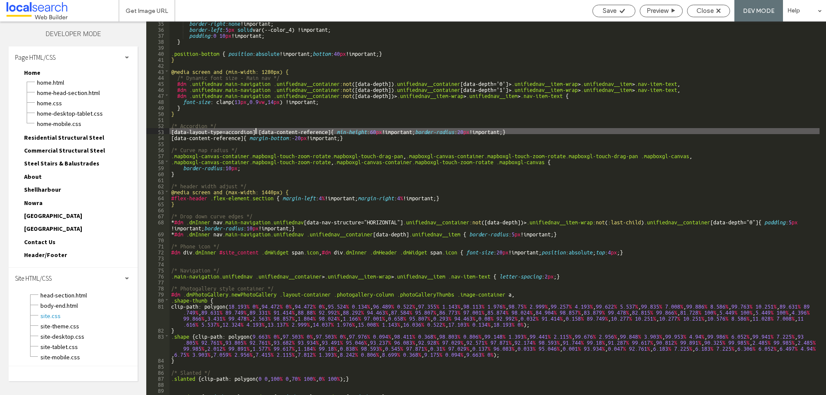
click at [306, 139] on div "border-right : none !important; border-left : 5 px solid var(--color_4) !import…" at bounding box center [495, 213] width 650 height 386
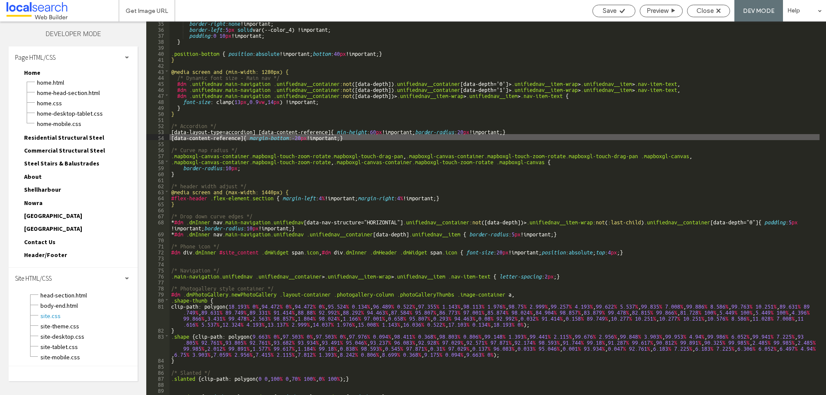
scroll to position [155, 0]
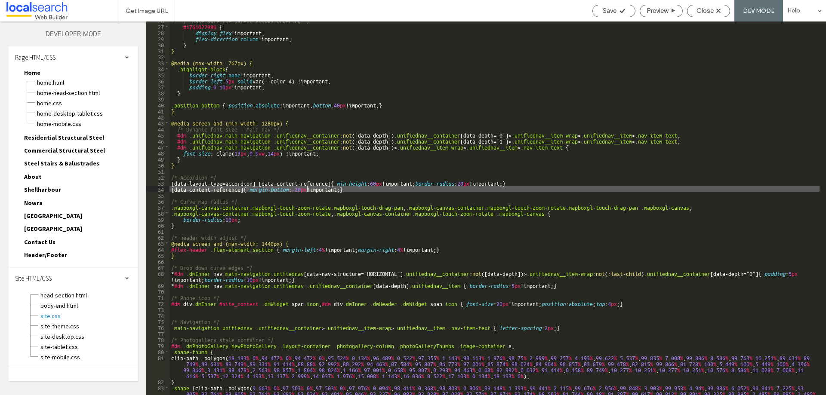
click at [194, 111] on div "/* Make sure the parent allows ordering */ #1761022980 { display : flex !import…" at bounding box center [495, 219] width 650 height 404
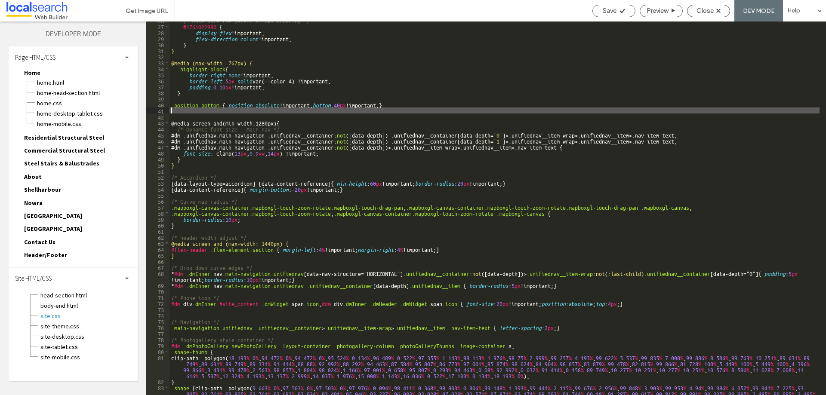
type textarea "**"
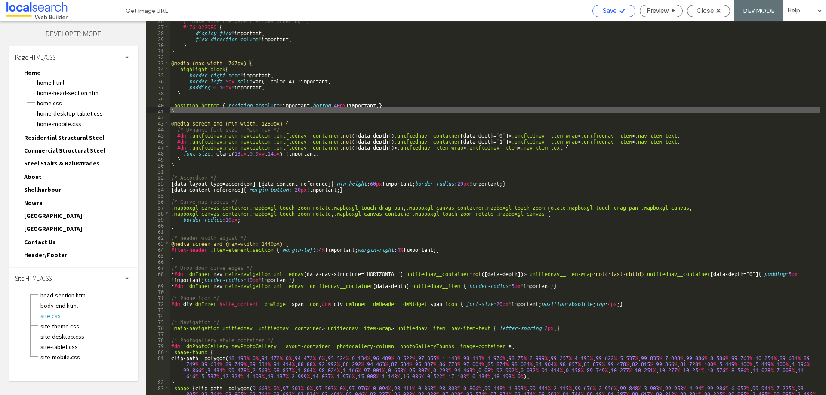
click at [617, 10] on div "Save" at bounding box center [614, 11] width 42 height 8
click at [698, 15] on div "Close" at bounding box center [708, 11] width 43 height 12
click at [623, 12] on icon at bounding box center [622, 11] width 6 height 6
click at [696, 10] on div "Close" at bounding box center [709, 11] width 42 height 8
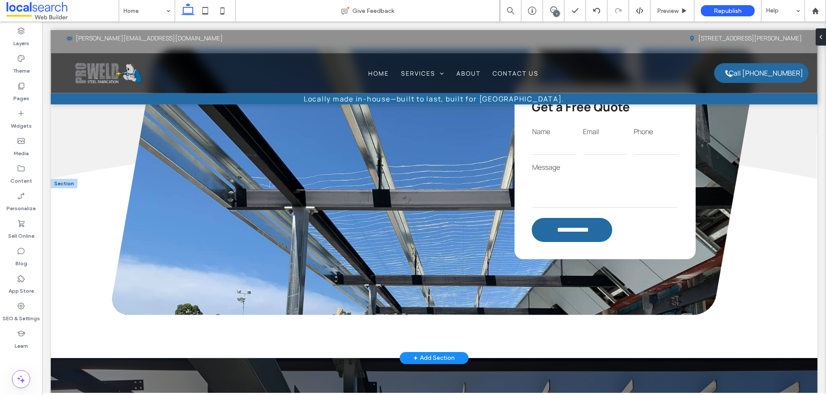
scroll to position [1248, 0]
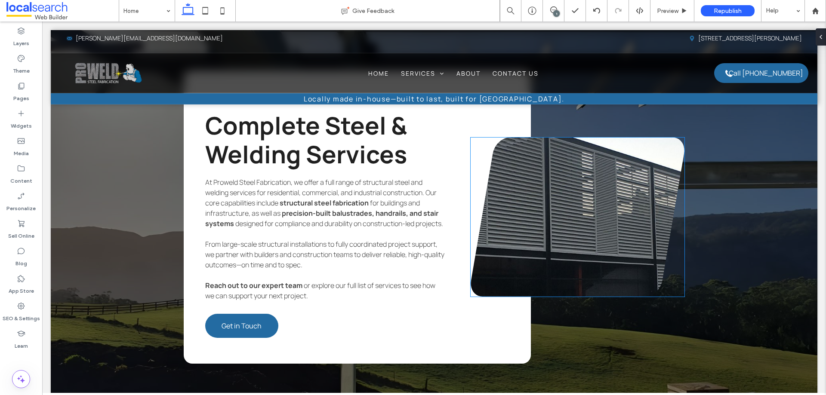
scroll to position [1592, 0]
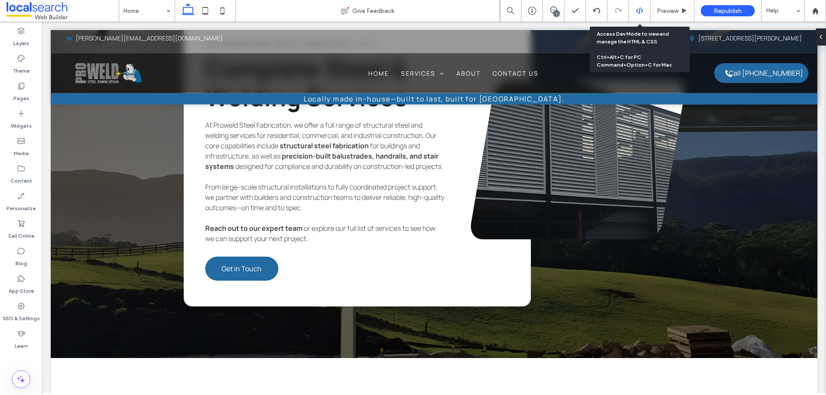
click at [638, 10] on icon at bounding box center [640, 11] width 8 height 8
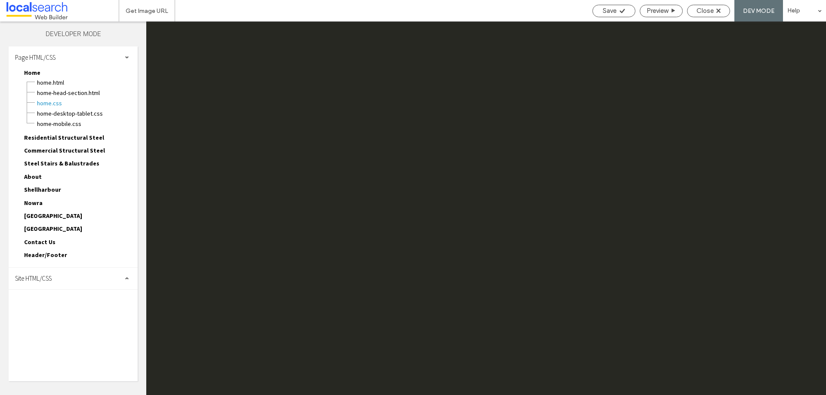
scroll to position [0, 0]
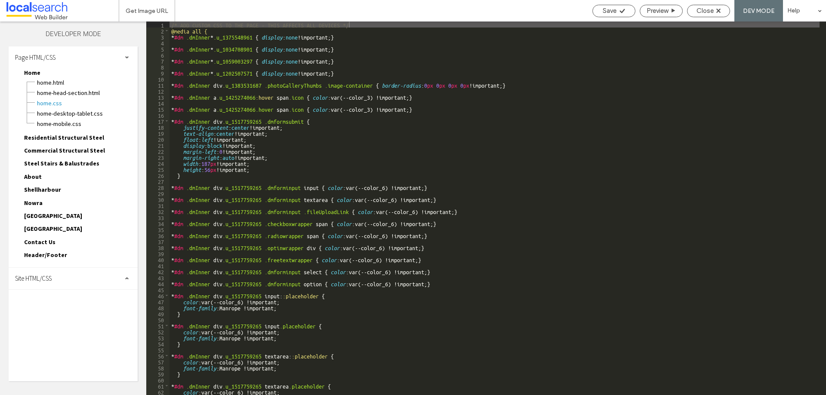
click at [58, 274] on div "Site HTML/CSS" at bounding box center [73, 279] width 129 height 22
click at [68, 314] on span "site.css" at bounding box center [89, 316] width 98 height 9
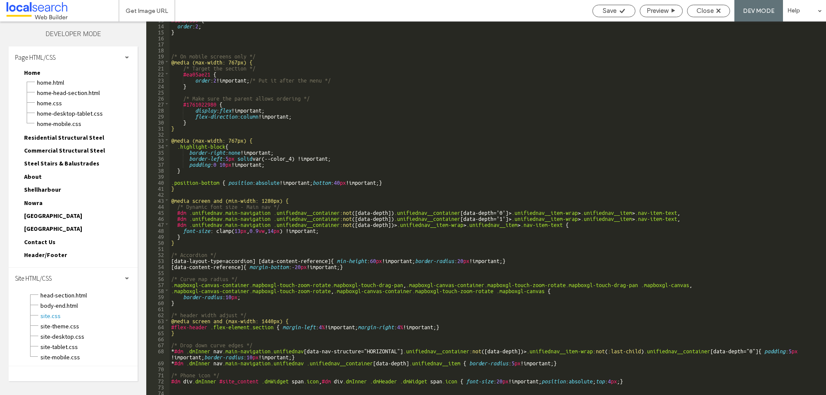
scroll to position [77, 0]
click at [273, 59] on div "#da48f559 { order : 2 ; } /* On mobile screens only */ @media (max-width: 767px…" at bounding box center [495, 209] width 650 height 386
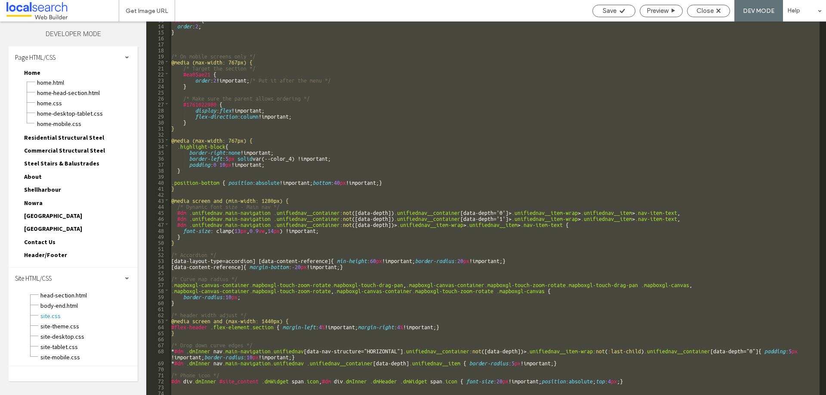
click at [309, 65] on div "#da48f559 { order : 2 ; } /* On mobile screens only */ @media (max-width: 767px…" at bounding box center [495, 209] width 650 height 374
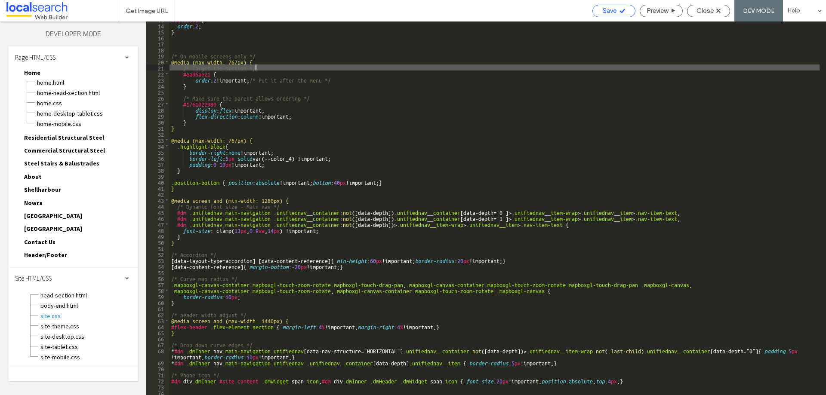
click at [599, 11] on div "Save" at bounding box center [614, 11] width 42 height 8
click at [699, 9] on span "Close" at bounding box center [705, 11] width 17 height 8
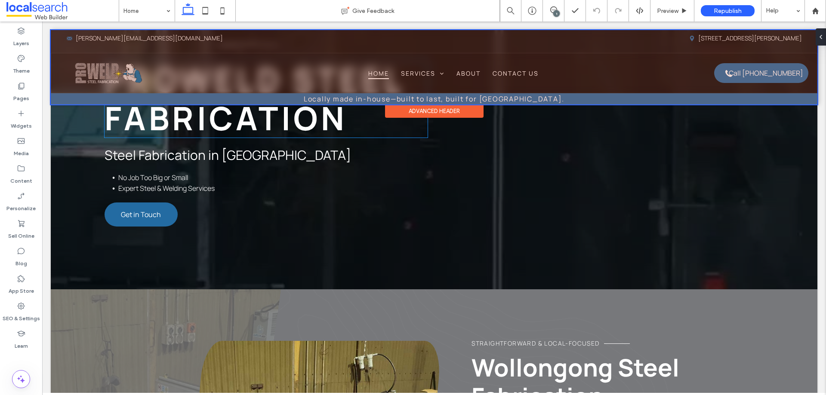
scroll to position [86, 0]
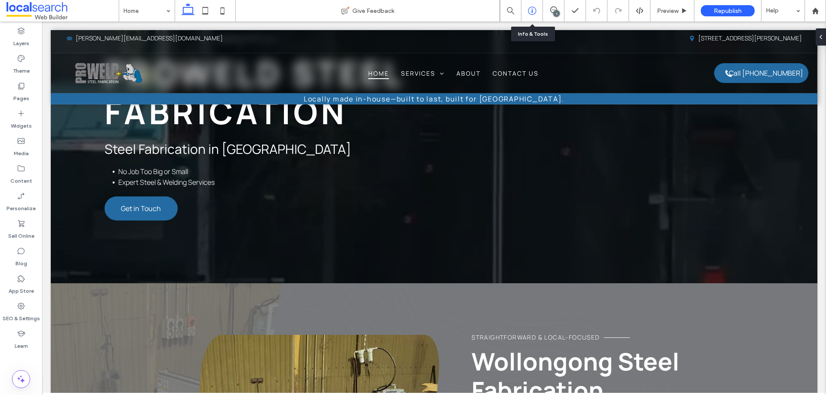
click at [535, 16] on div at bounding box center [533, 11] width 22 height 22
click at [530, 11] on icon at bounding box center [532, 10] width 9 height 9
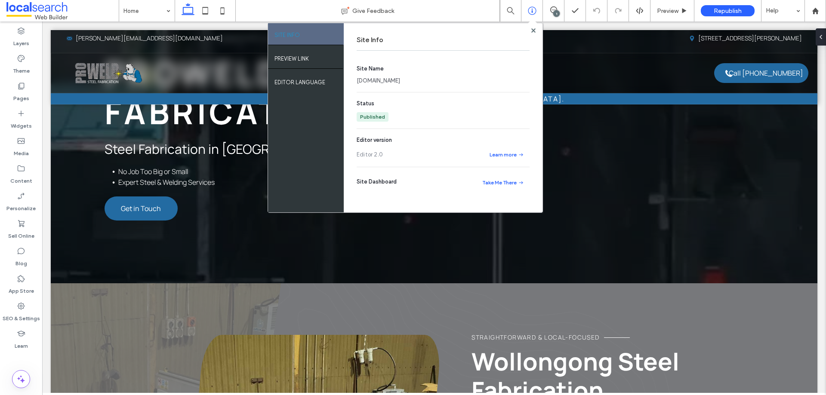
click at [400, 80] on link "[DOMAIN_NAME]" at bounding box center [378, 81] width 43 height 9
click at [566, 8] on div at bounding box center [575, 10] width 21 height 9
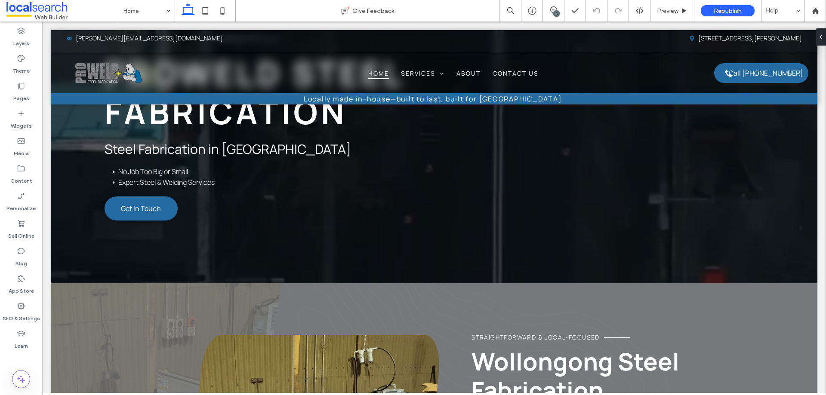
click at [557, 12] on div "1" at bounding box center [556, 13] width 6 height 6
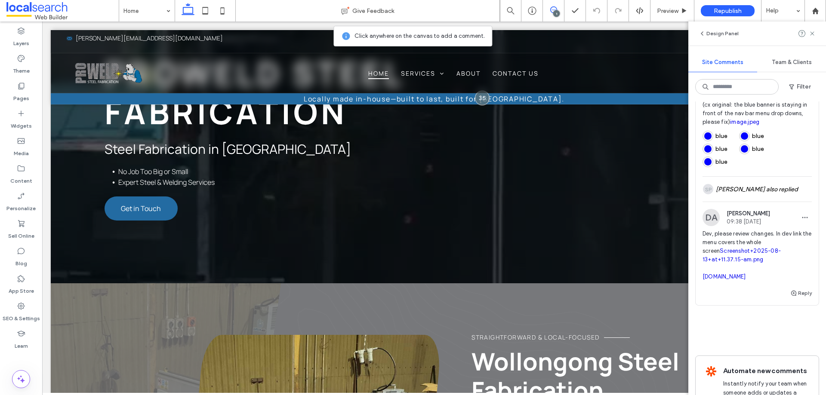
scroll to position [387, 0]
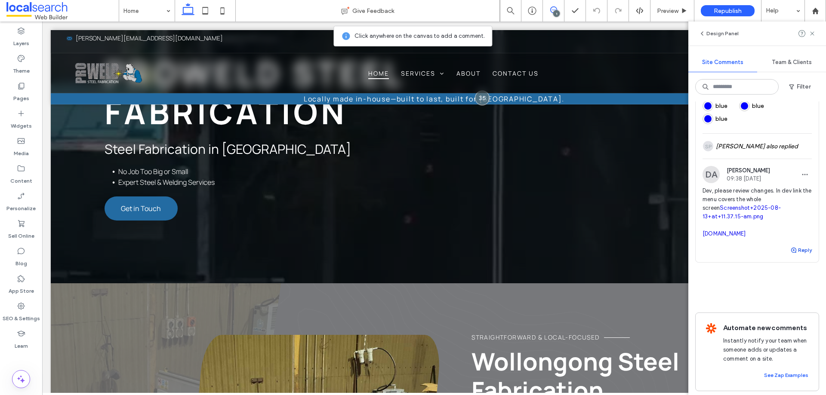
click at [793, 256] on button "Reply" at bounding box center [802, 250] width 22 height 10
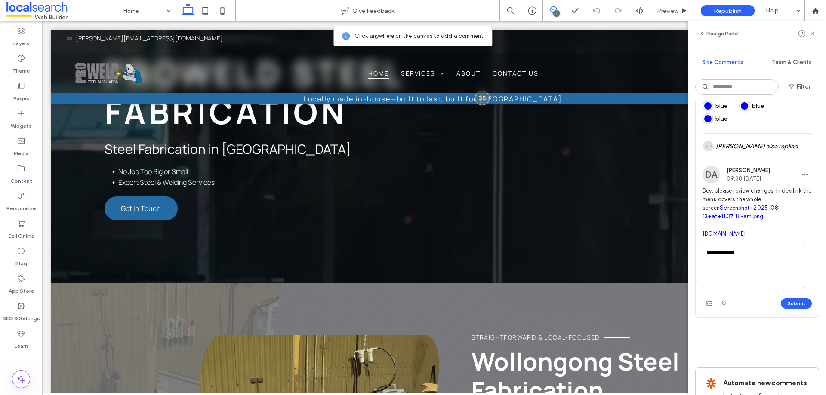
type textarea "**********"
click at [555, 12] on div "1" at bounding box center [556, 13] width 6 height 6
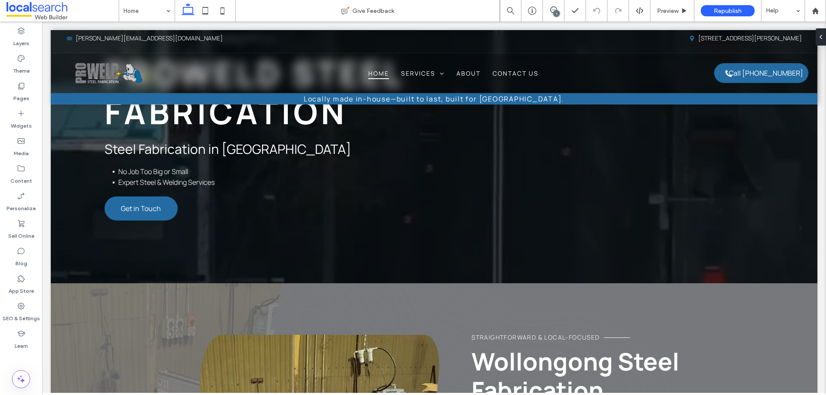
scroll to position [0, 0]
click at [555, 13] on div "1" at bounding box center [556, 13] width 6 height 6
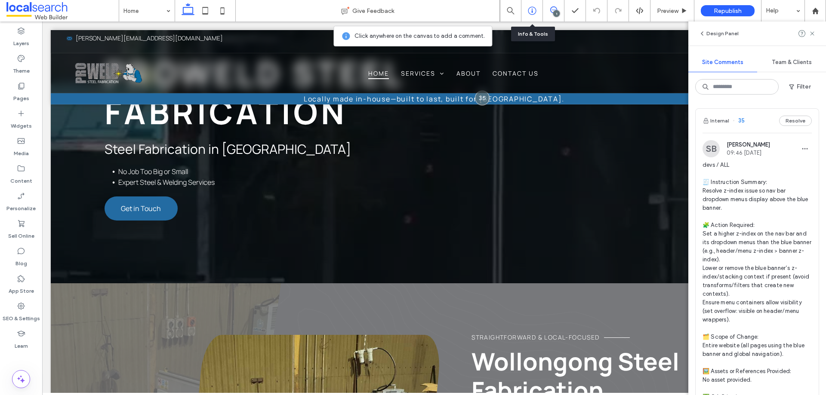
click at [530, 12] on icon at bounding box center [532, 10] width 9 height 9
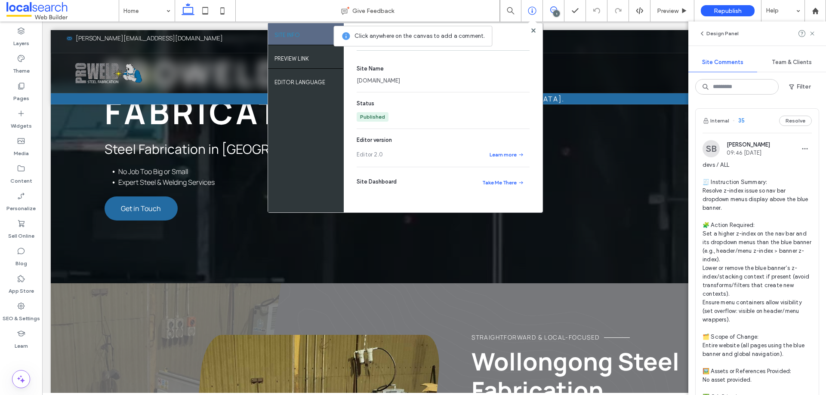
click at [400, 80] on link "[DOMAIN_NAME]" at bounding box center [378, 81] width 43 height 9
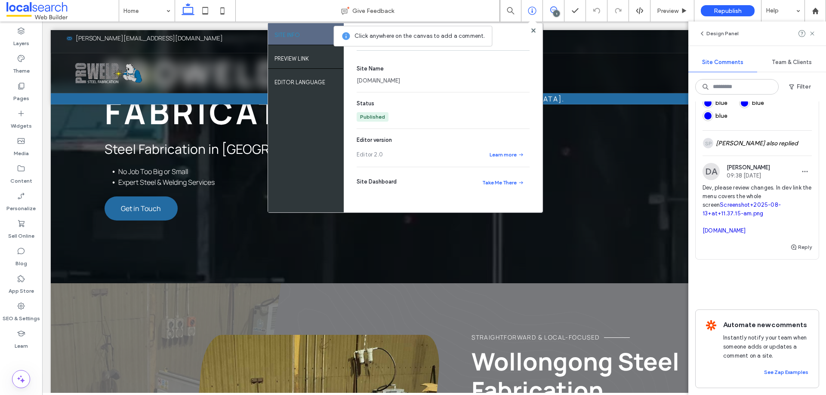
scroll to position [429, 0]
click at [794, 242] on button "Reply" at bounding box center [802, 247] width 22 height 10
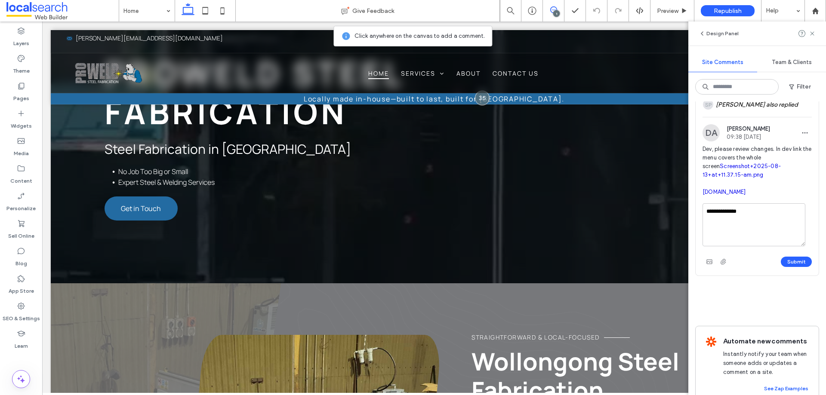
type textarea "**********"
click at [788, 267] on button "Submit" at bounding box center [796, 262] width 31 height 10
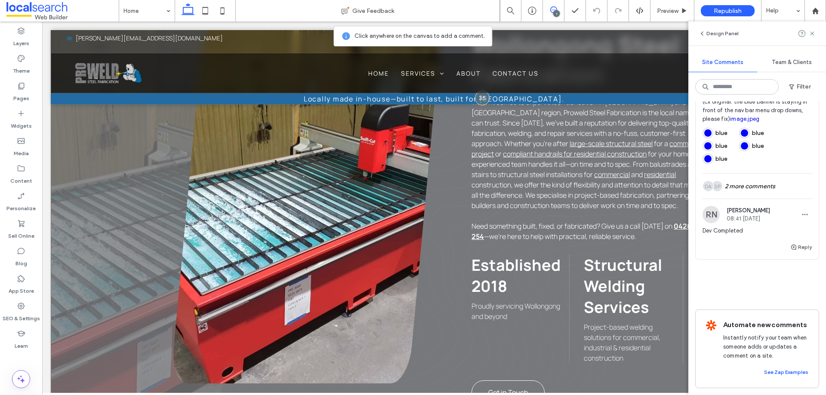
scroll to position [430, 0]
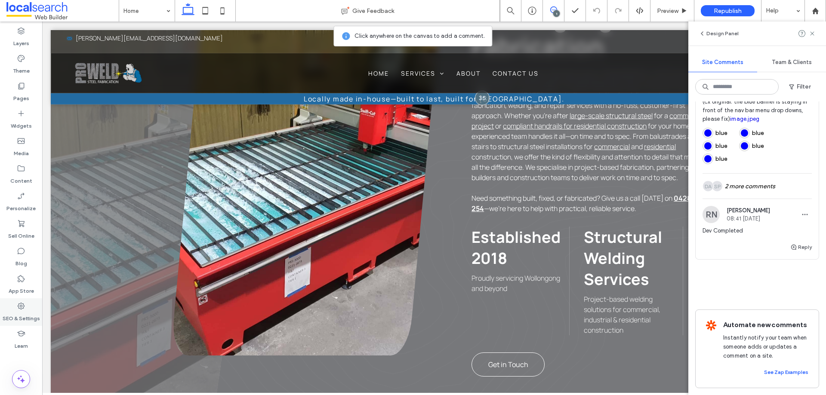
click at [22, 308] on icon at bounding box center [21, 306] width 9 height 9
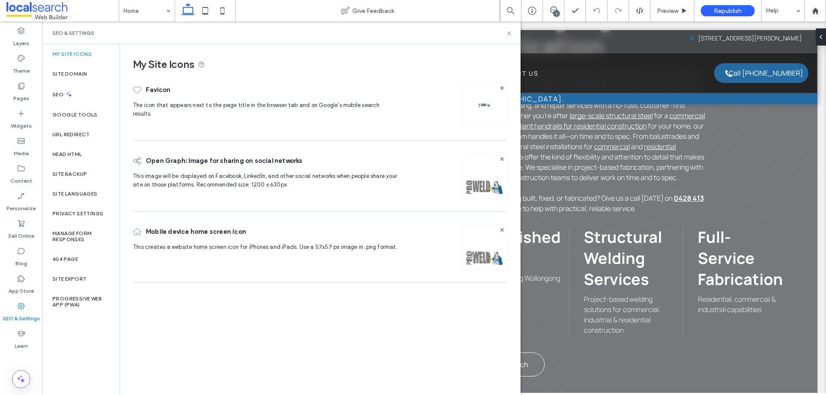
scroll to position [0, 0]
click at [75, 178] on div "Site Backup" at bounding box center [80, 174] width 77 height 20
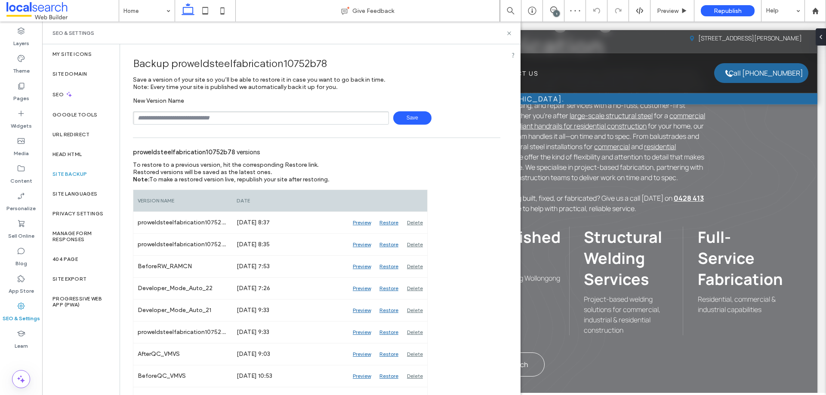
click at [206, 114] on input "text" at bounding box center [261, 117] width 256 height 13
type input "**********"
click at [414, 122] on span "Save" at bounding box center [412, 117] width 38 height 13
click at [510, 33] on icon at bounding box center [509, 33] width 6 height 6
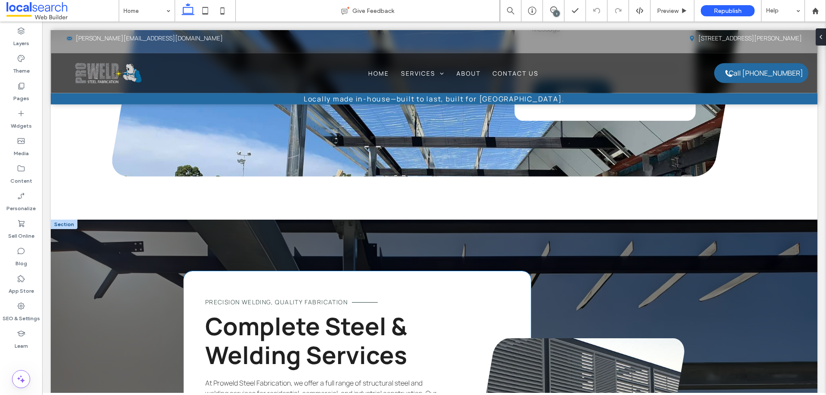
scroll to position [1549, 0]
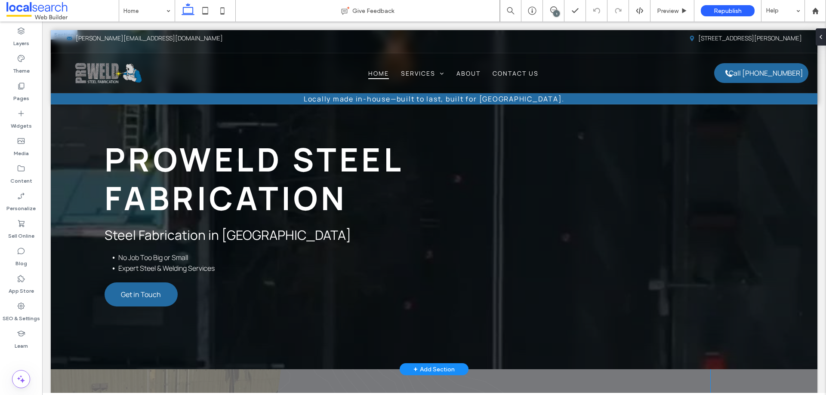
scroll to position [129, 0]
